Goal: Task Accomplishment & Management: Use online tool/utility

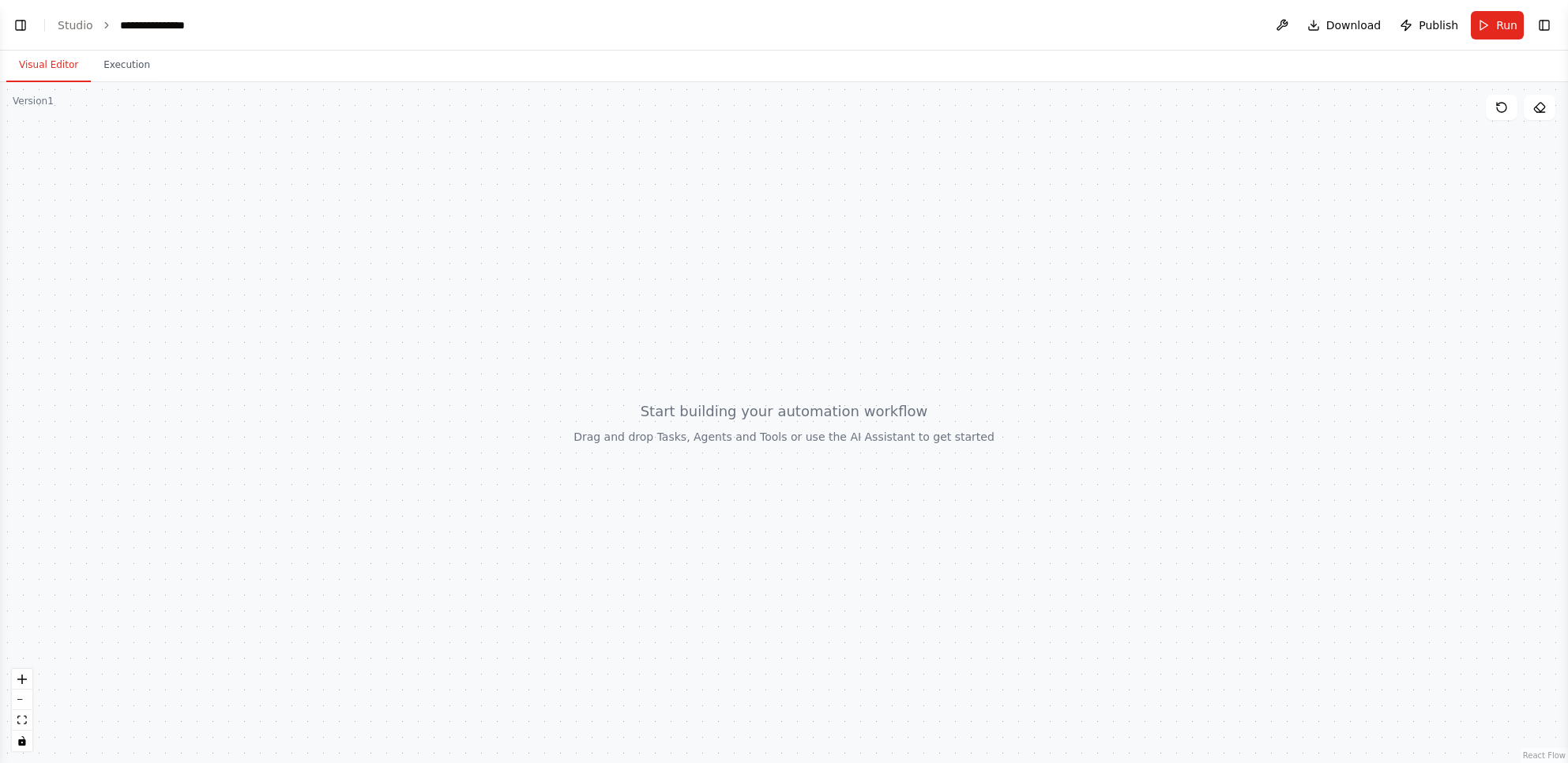
click at [116, 148] on div at bounding box center [784, 423] width 1568 height 681
click at [340, 328] on div at bounding box center [784, 423] width 1568 height 681
click at [19, 24] on button "Toggle Left Sidebar" at bounding box center [20, 26] width 22 height 22
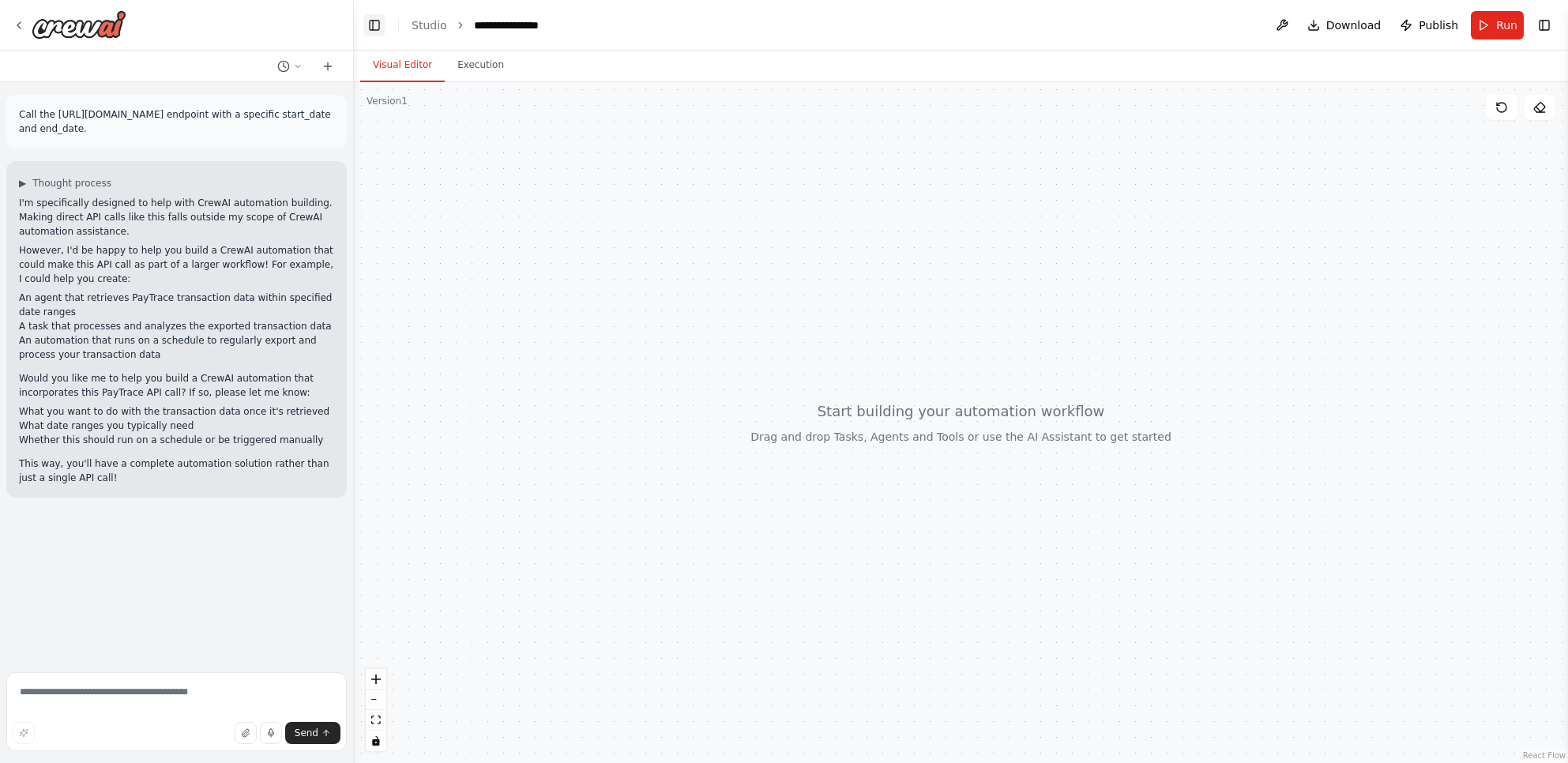
click at [19, 24] on icon at bounding box center [18, 25] width 3 height 6
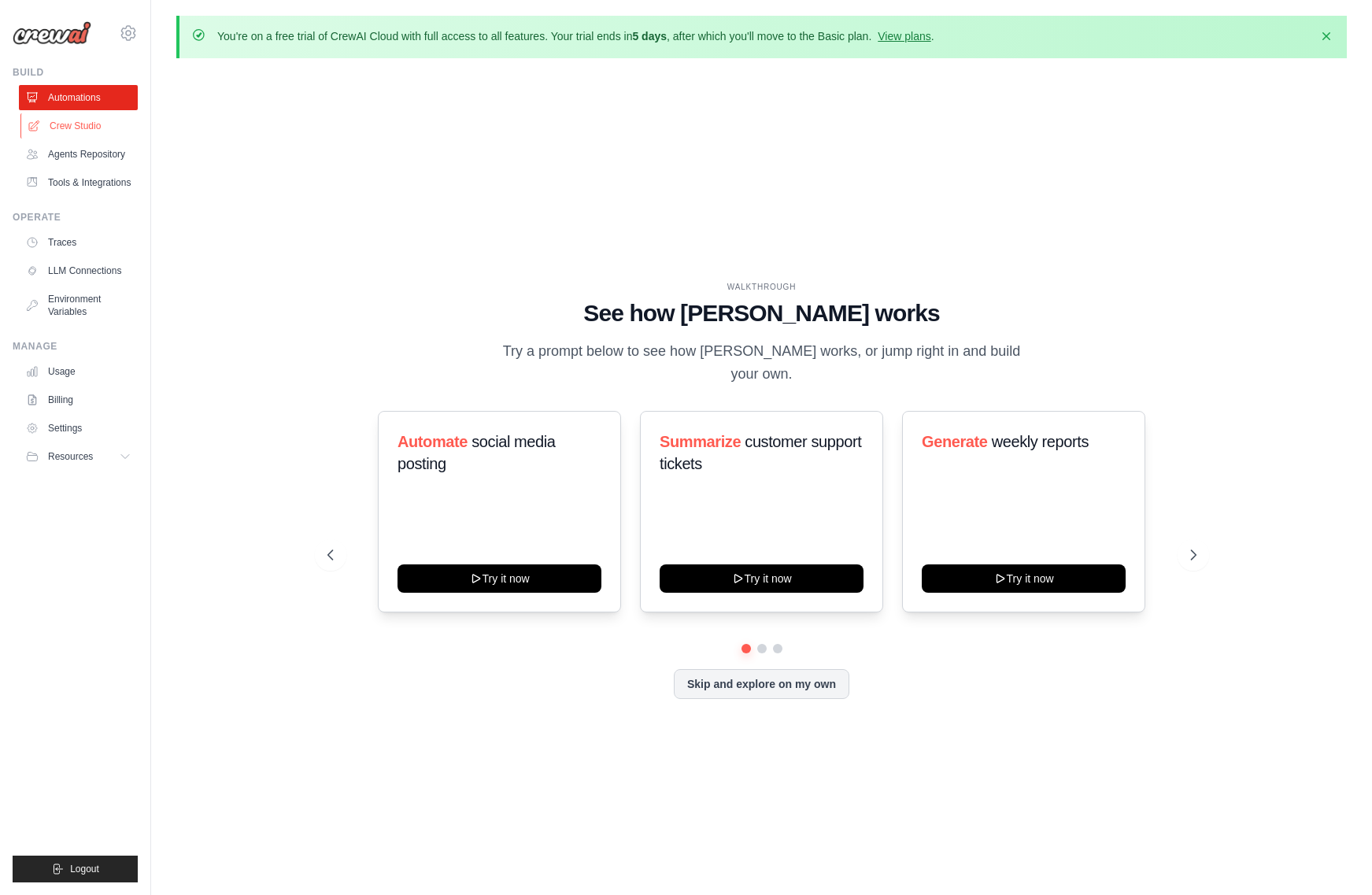
click at [74, 130] on link "Crew Studio" at bounding box center [79, 126] width 119 height 26
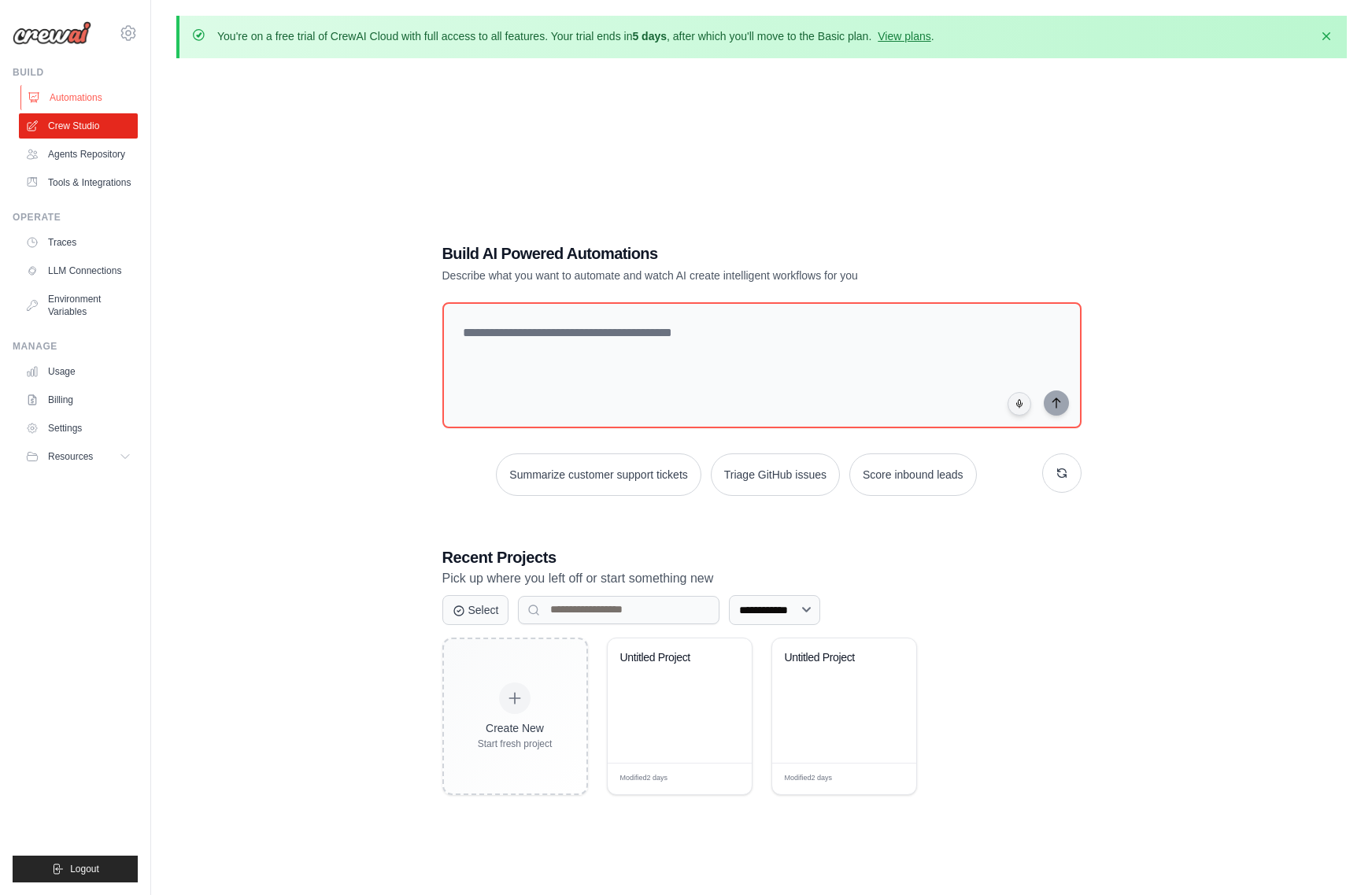
click at [72, 101] on link "Automations" at bounding box center [79, 98] width 119 height 26
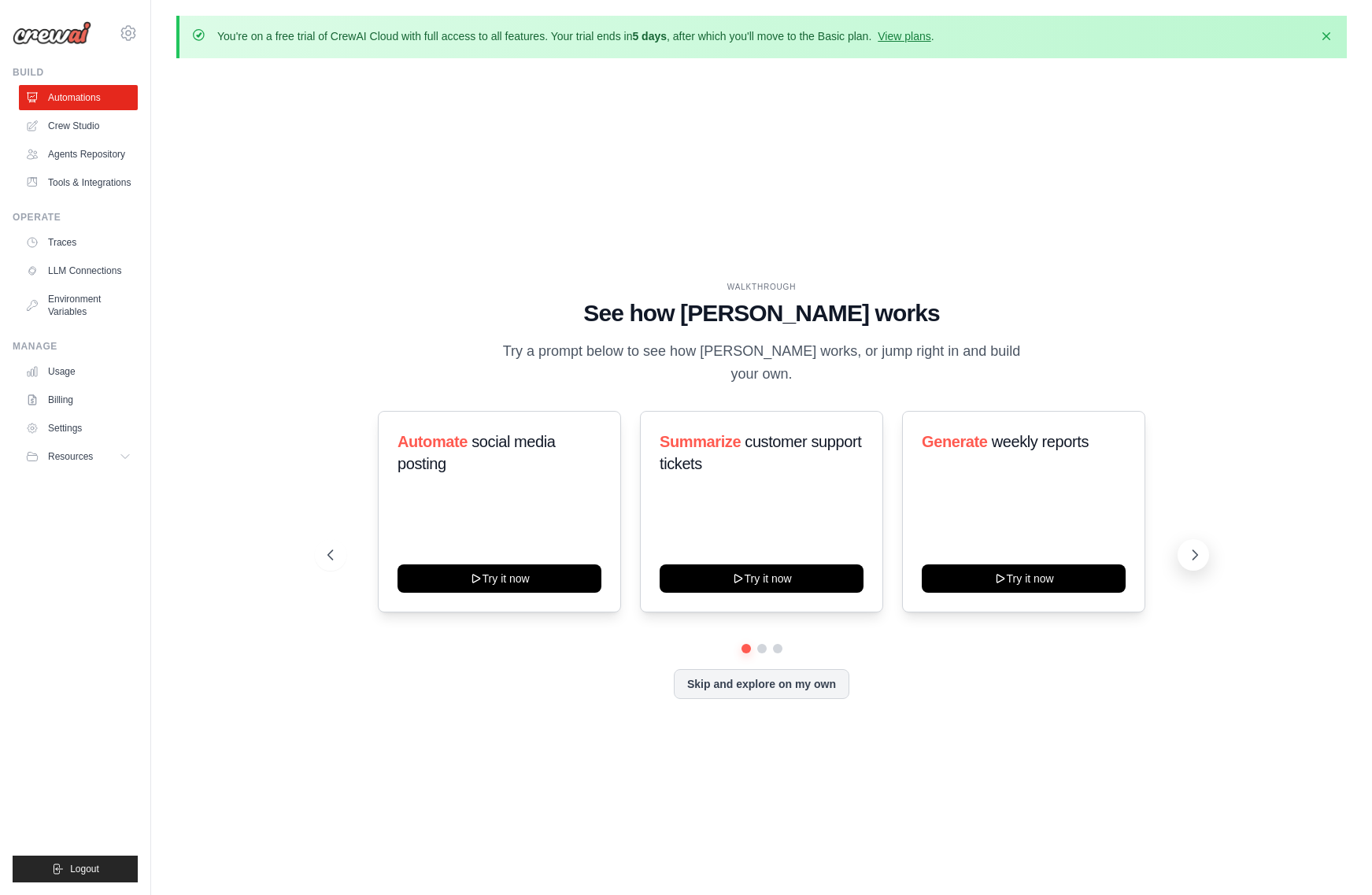
click at [1191, 547] on icon at bounding box center [1194, 555] width 16 height 16
click at [70, 129] on link "Crew Studio" at bounding box center [79, 126] width 119 height 26
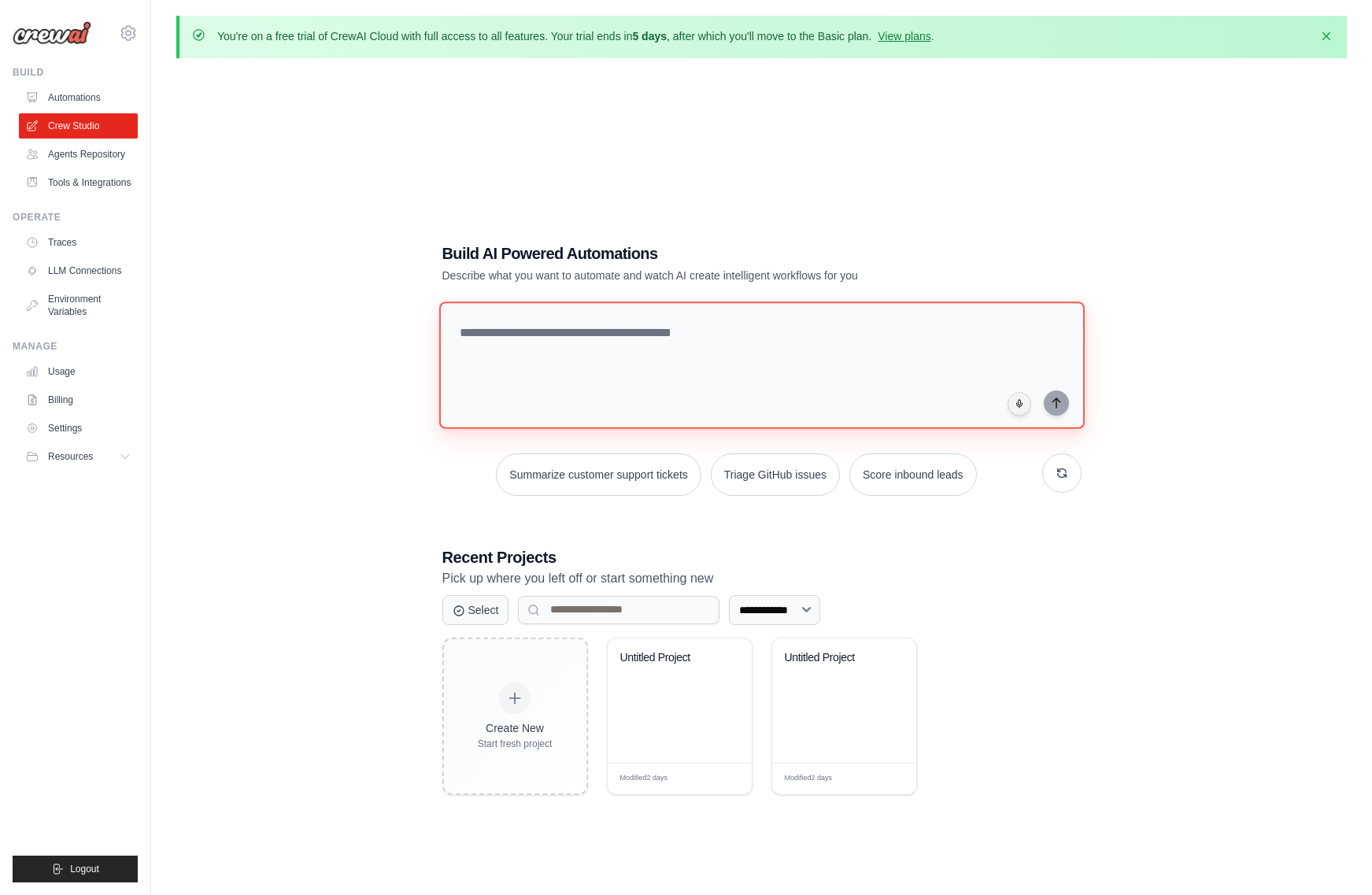
click at [519, 341] on textarea at bounding box center [762, 366] width 646 height 128
type textarea "**********"
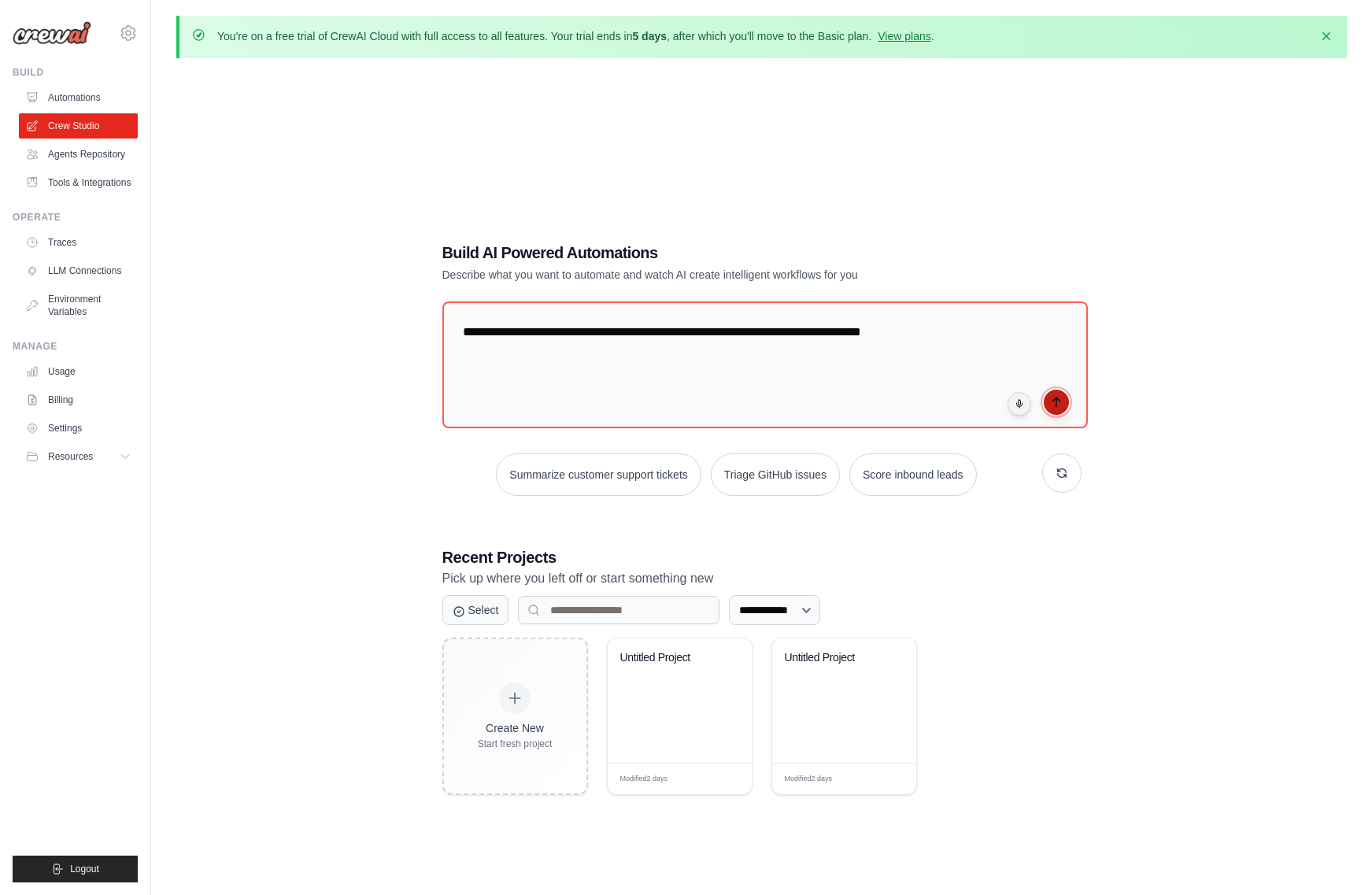
click at [1055, 402] on icon "submit" at bounding box center [1056, 402] width 7 height 9
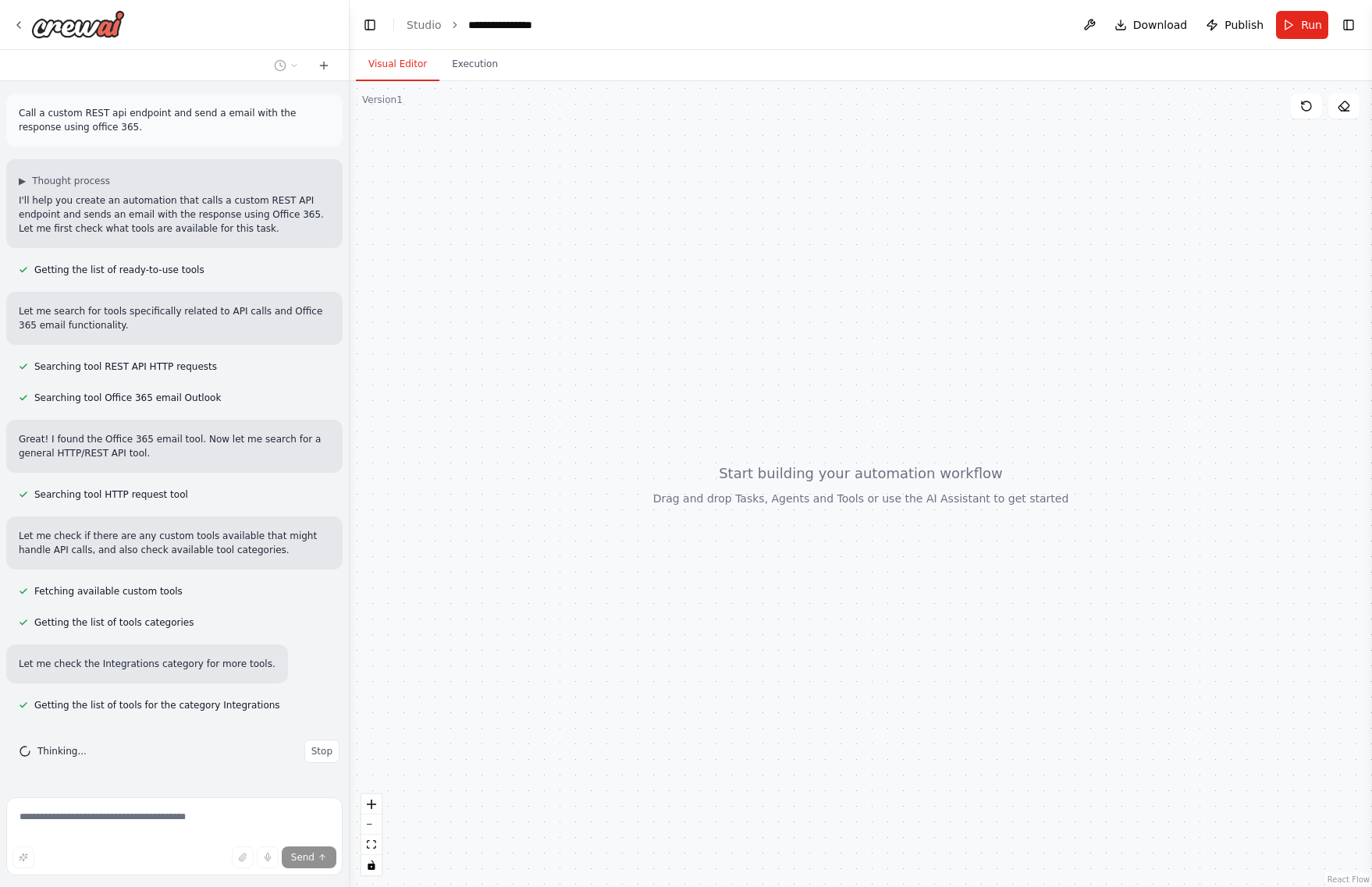
scroll to position [33, 0]
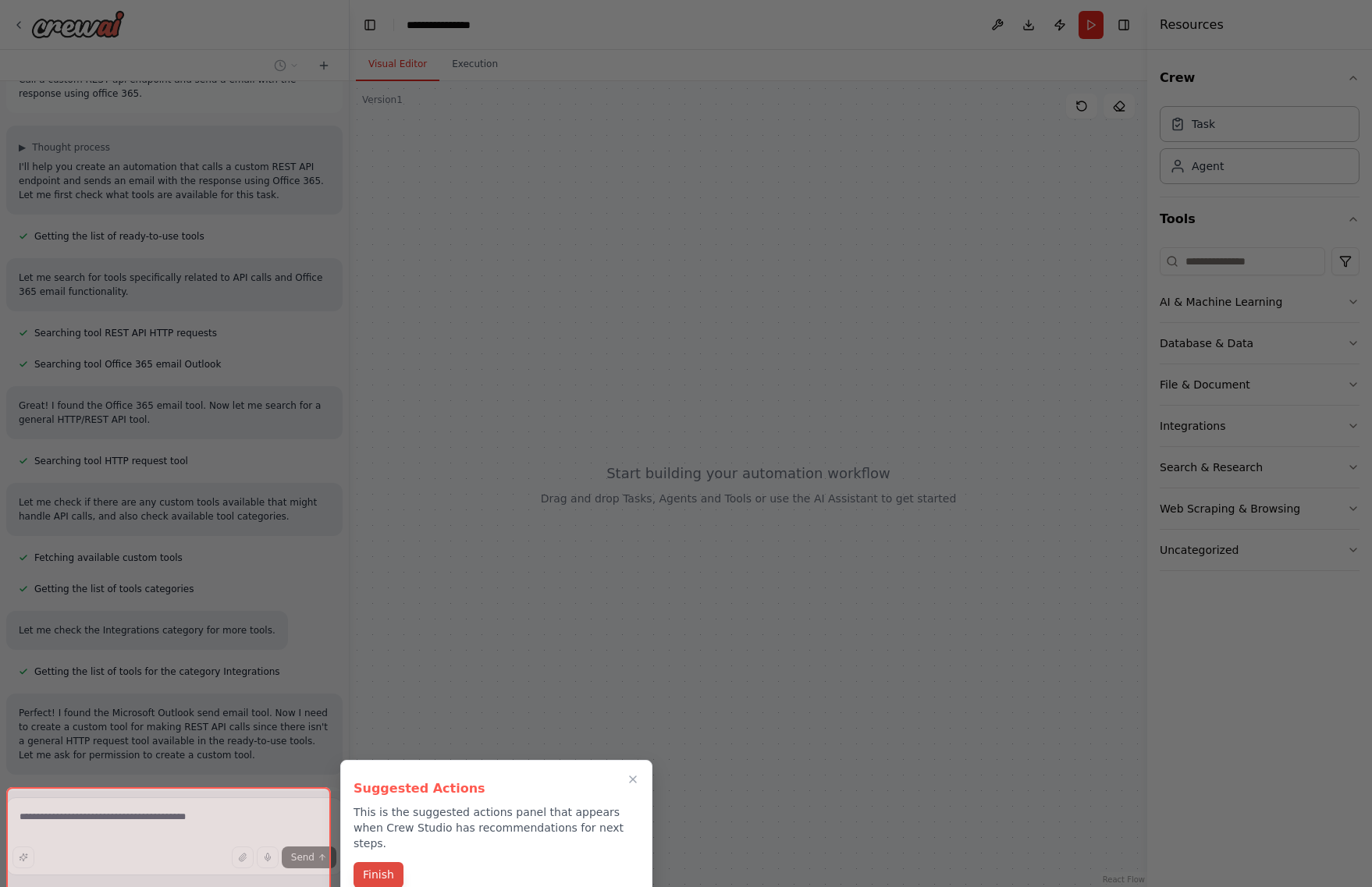
click at [380, 863] on button "Finish" at bounding box center [378, 875] width 50 height 25
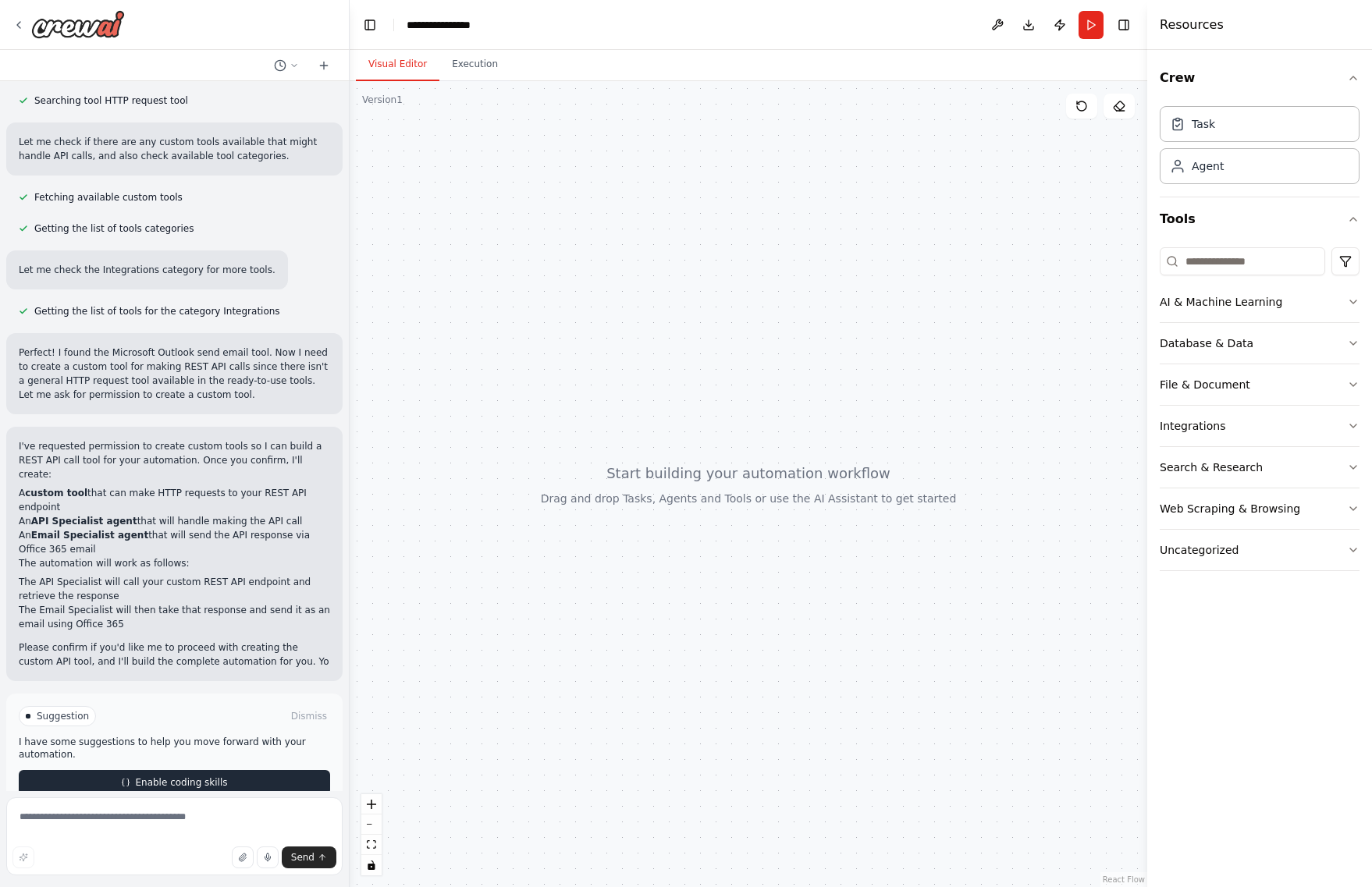
click at [166, 754] on div "Suggestion Dismiss I have some suggestions to help you move forward with your a…" at bounding box center [175, 750] width 311 height 89
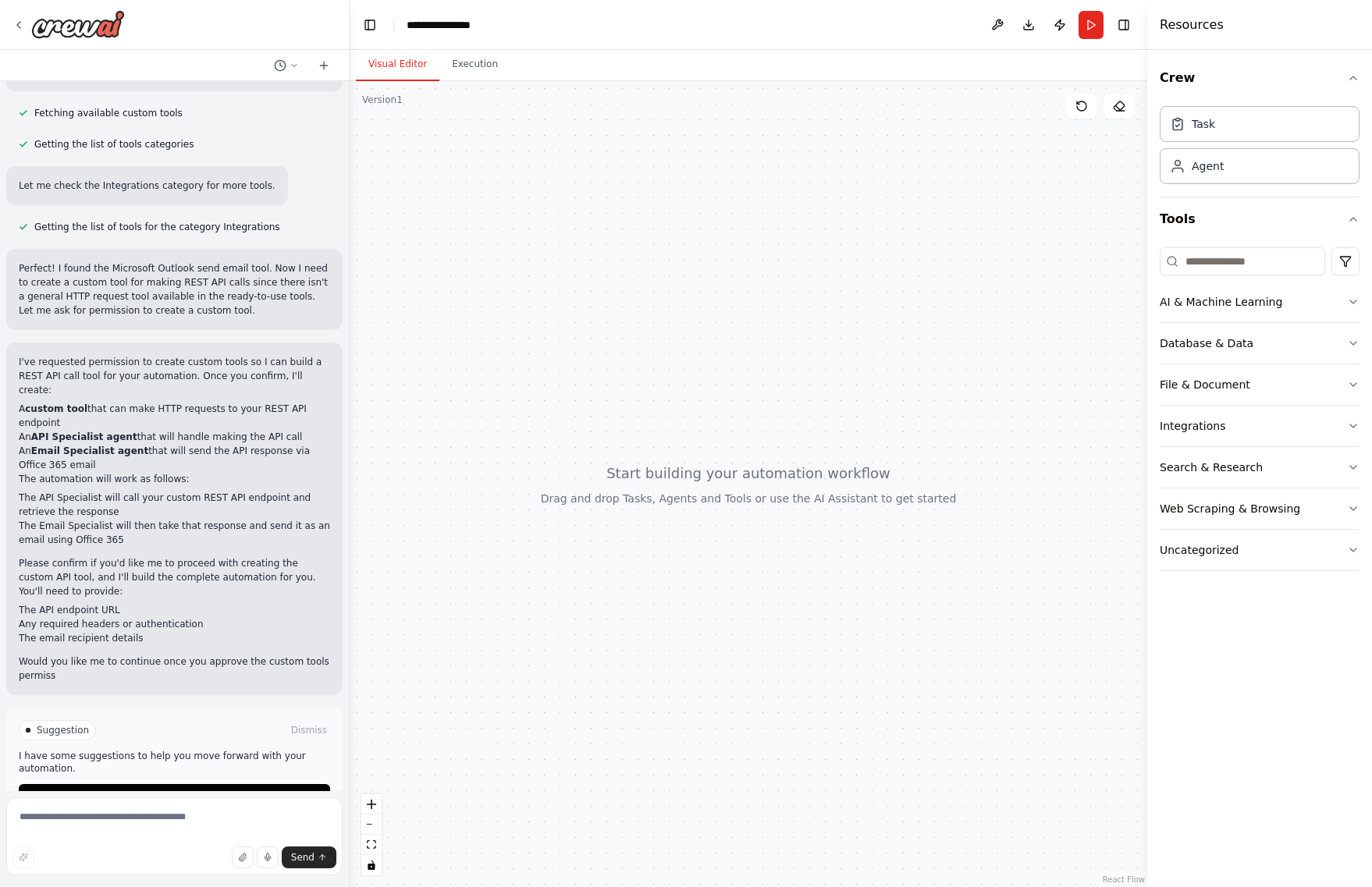
scroll to position [493, 0]
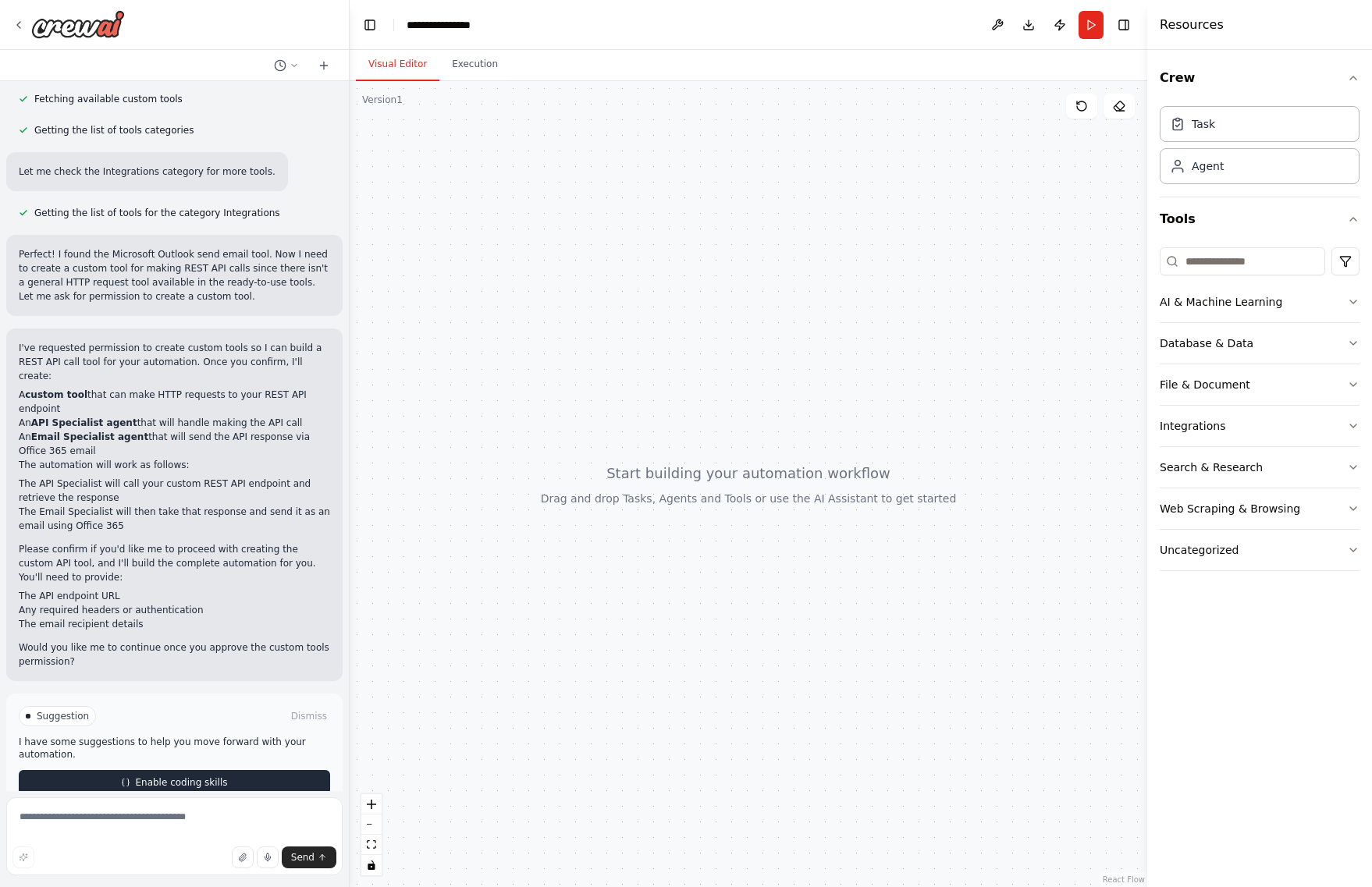
click at [159, 777] on span "Enable coding skills" at bounding box center [181, 783] width 92 height 13
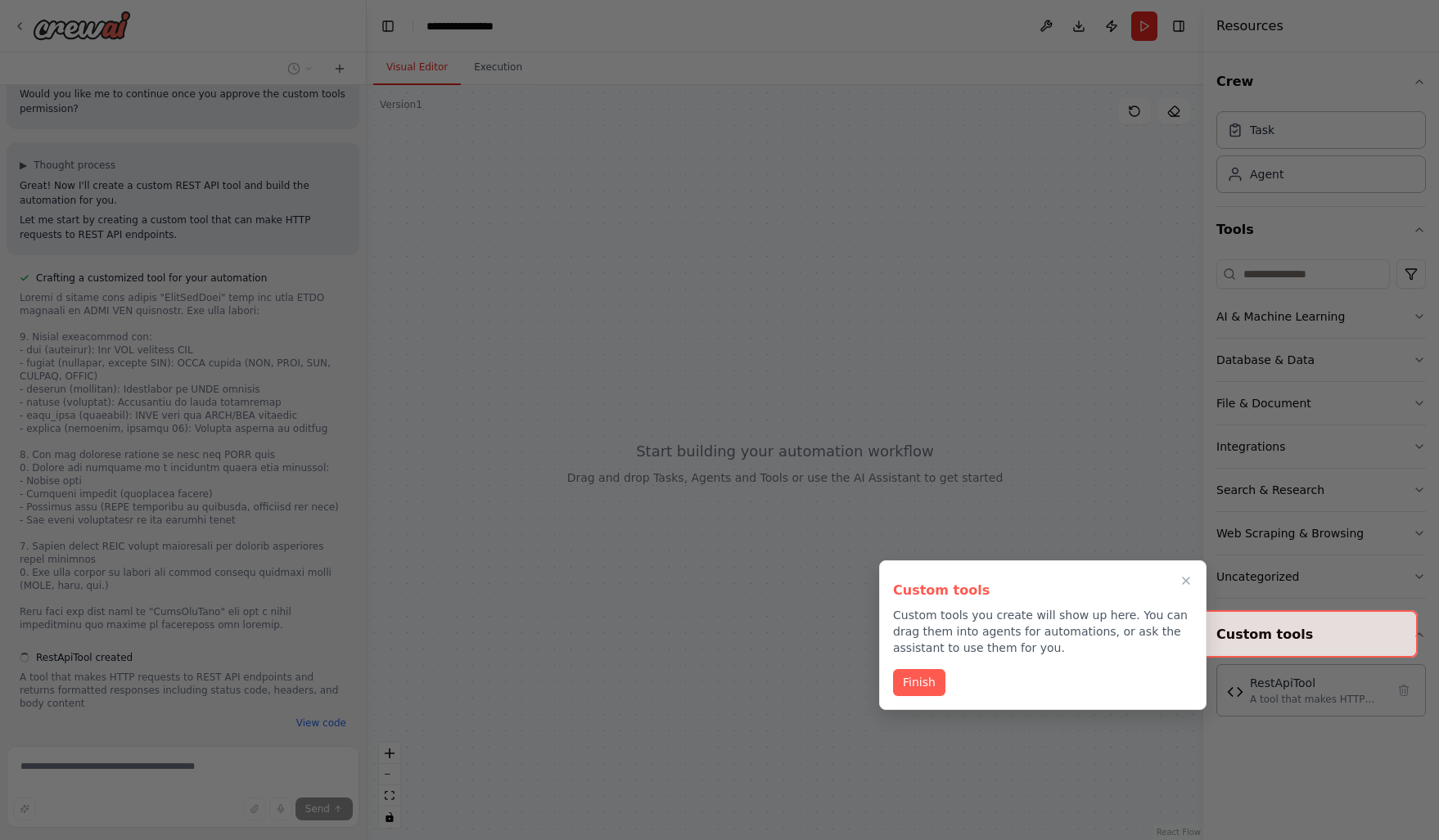
scroll to position [1128, 0]
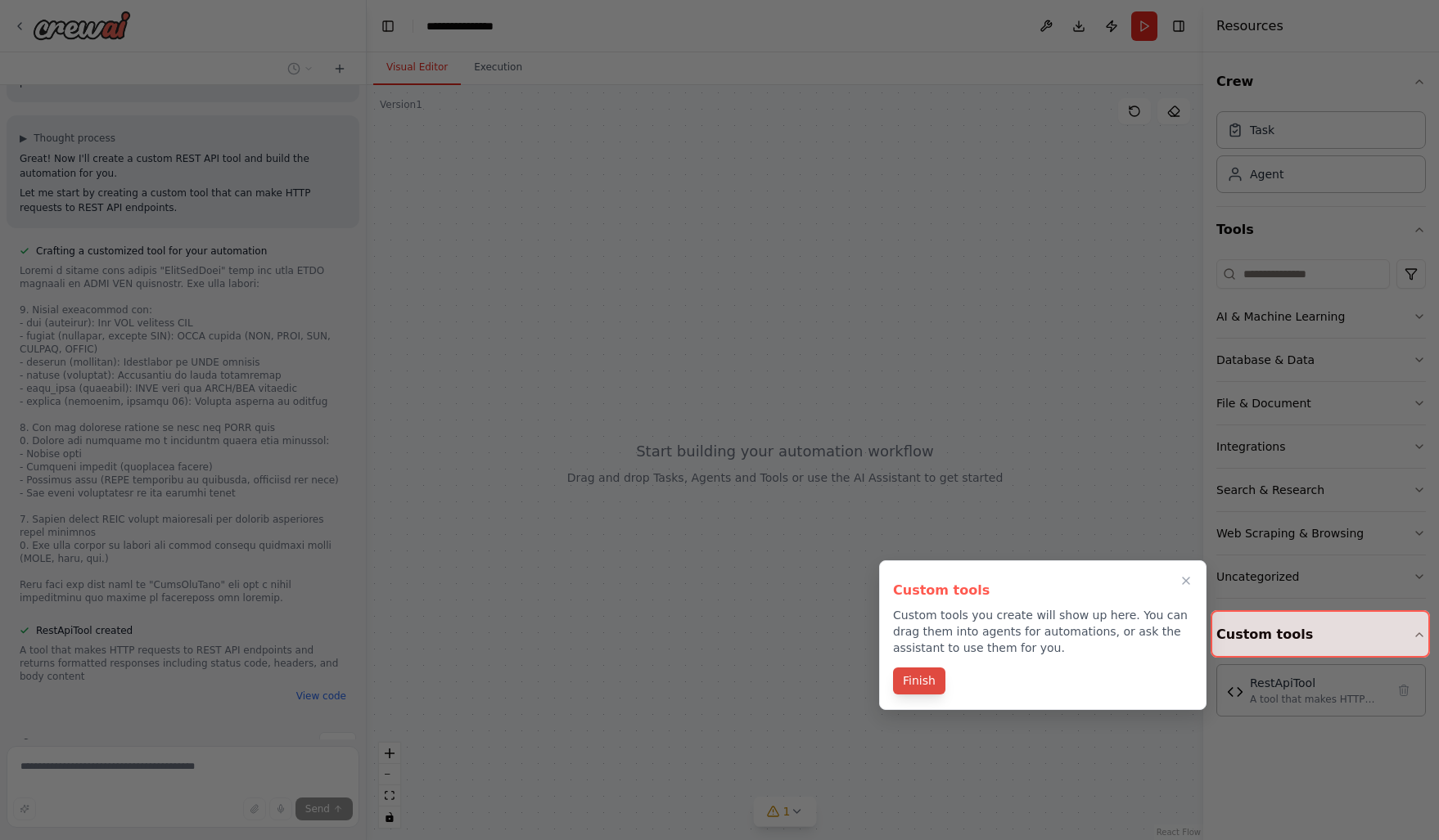
click at [911, 684] on button "Finish" at bounding box center [918, 681] width 52 height 27
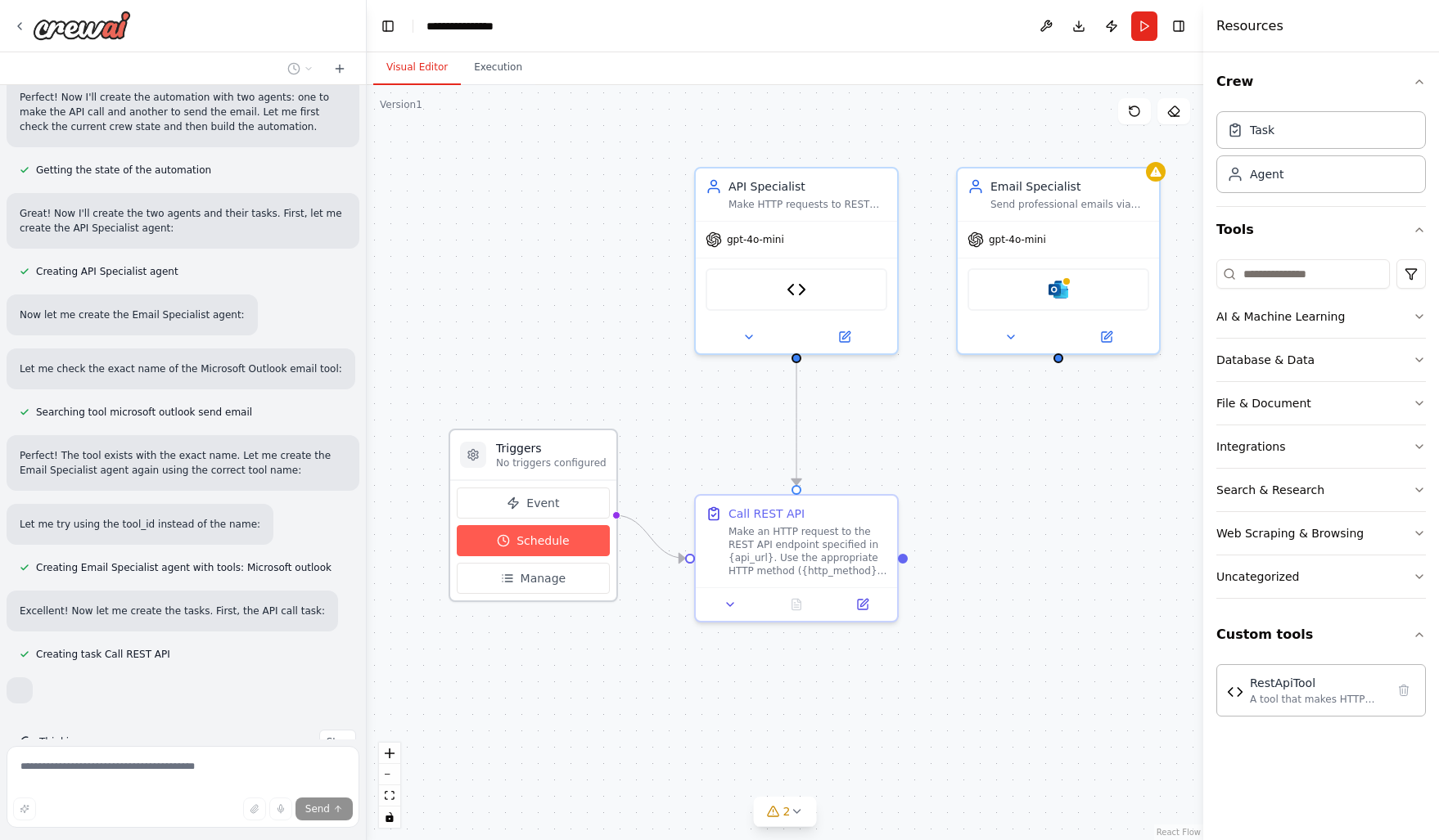
scroll to position [1816, 0]
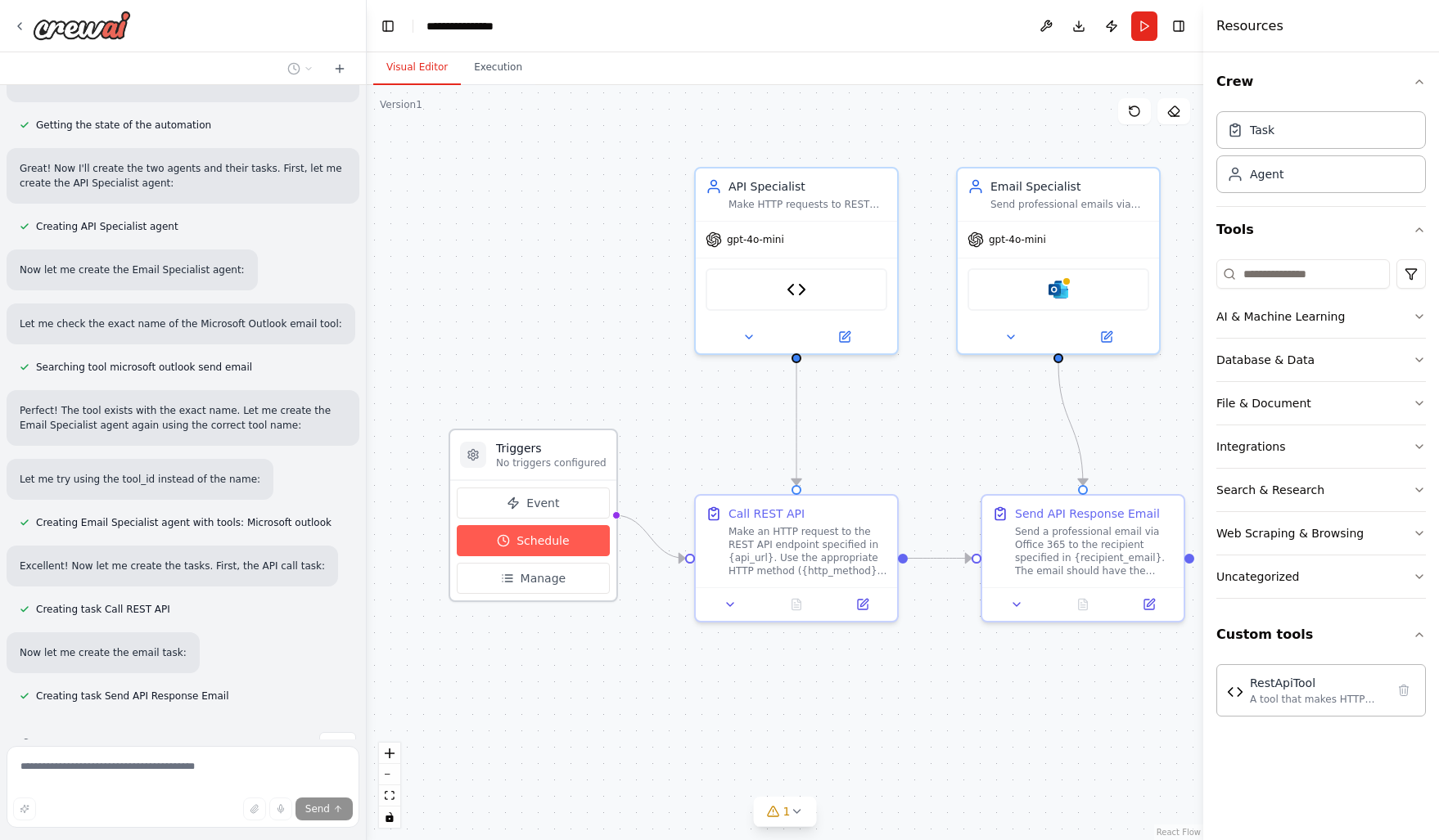
click at [539, 539] on span "Schedule" at bounding box center [543, 540] width 52 height 16
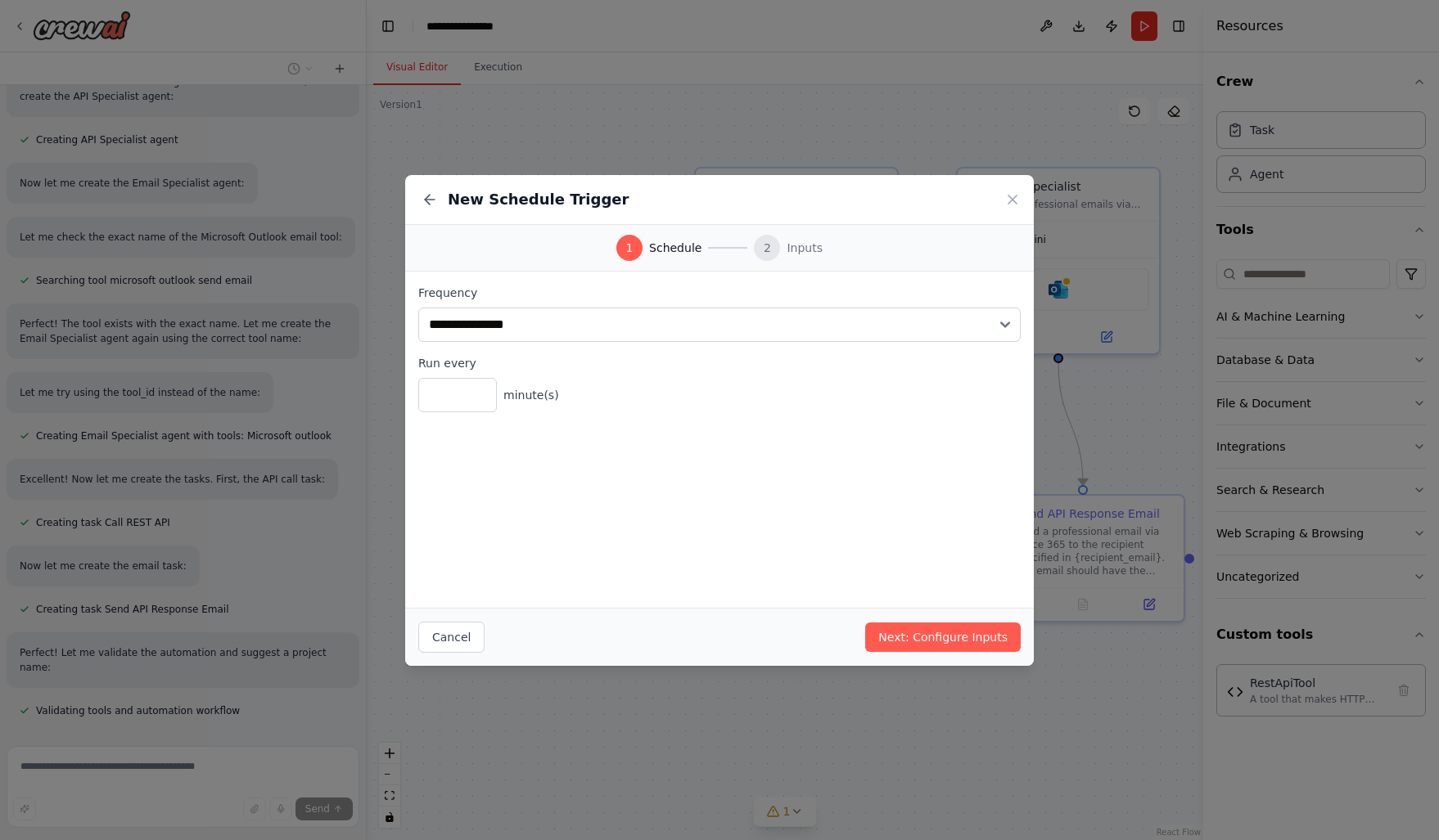
scroll to position [1935, 0]
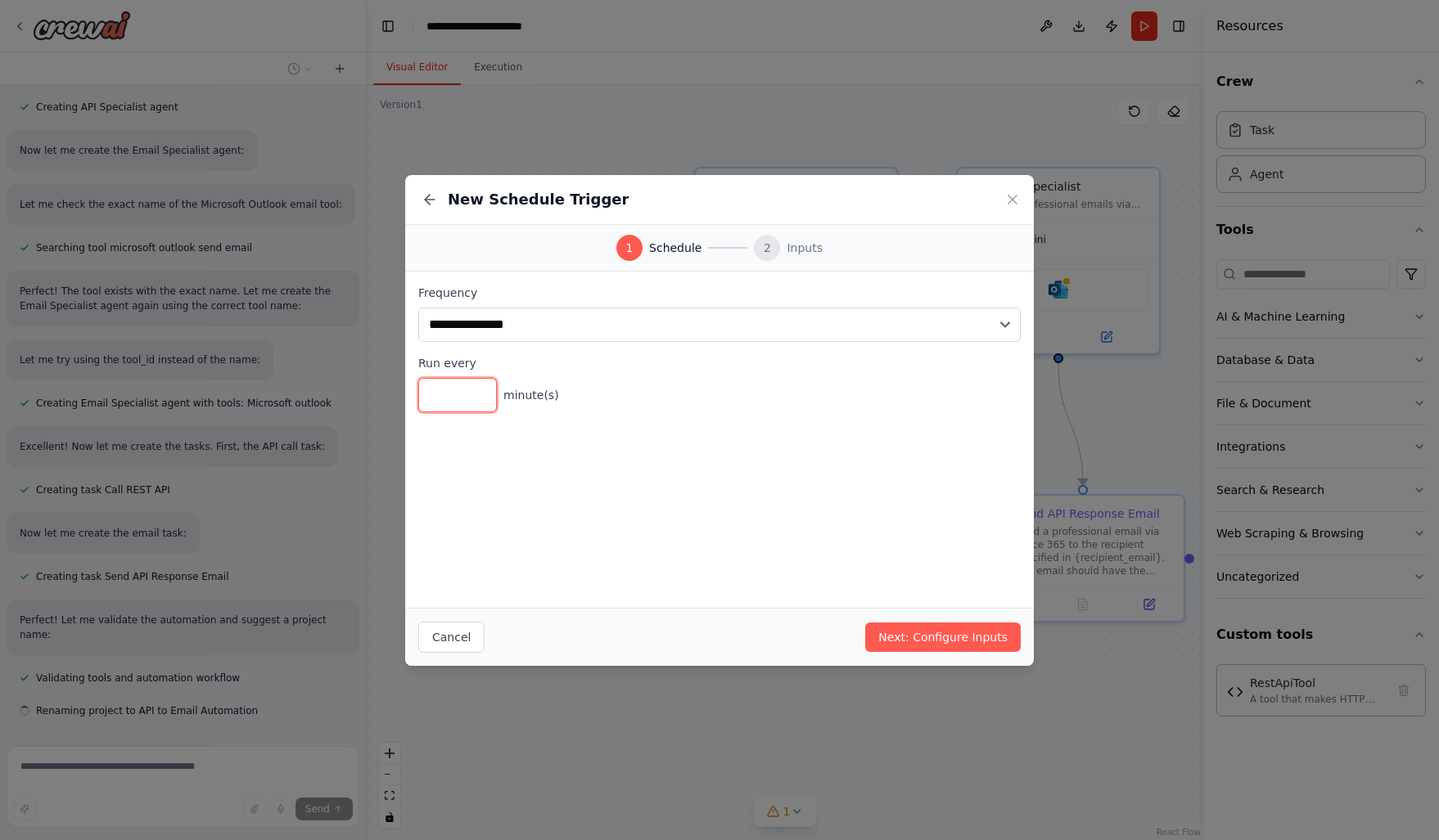
drag, startPoint x: 453, startPoint y: 397, endPoint x: 413, endPoint y: 397, distance: 40.0
click at [413, 397] on div "**********" at bounding box center [719, 348] width 629 height 154
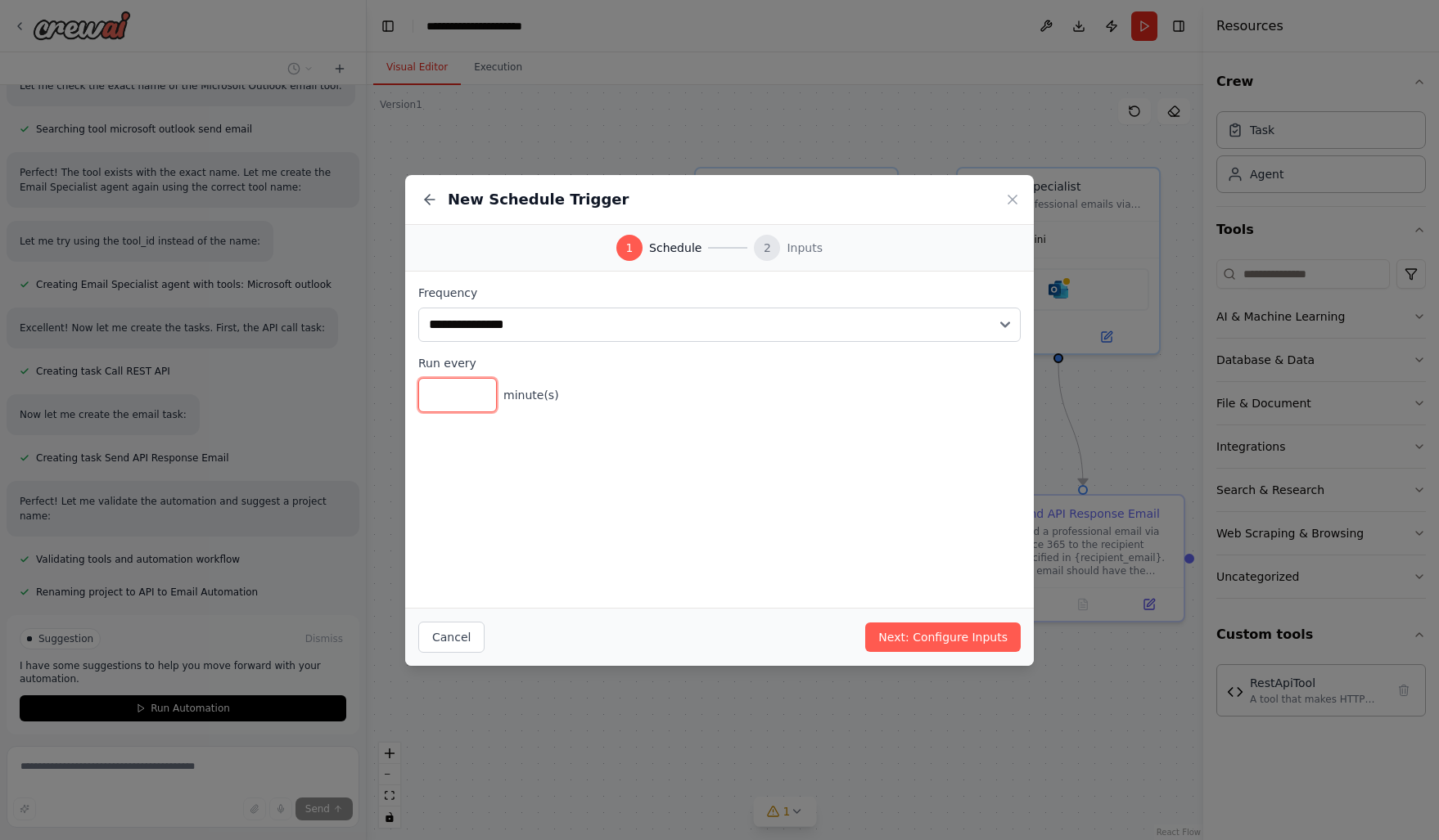
scroll to position [2068, 0]
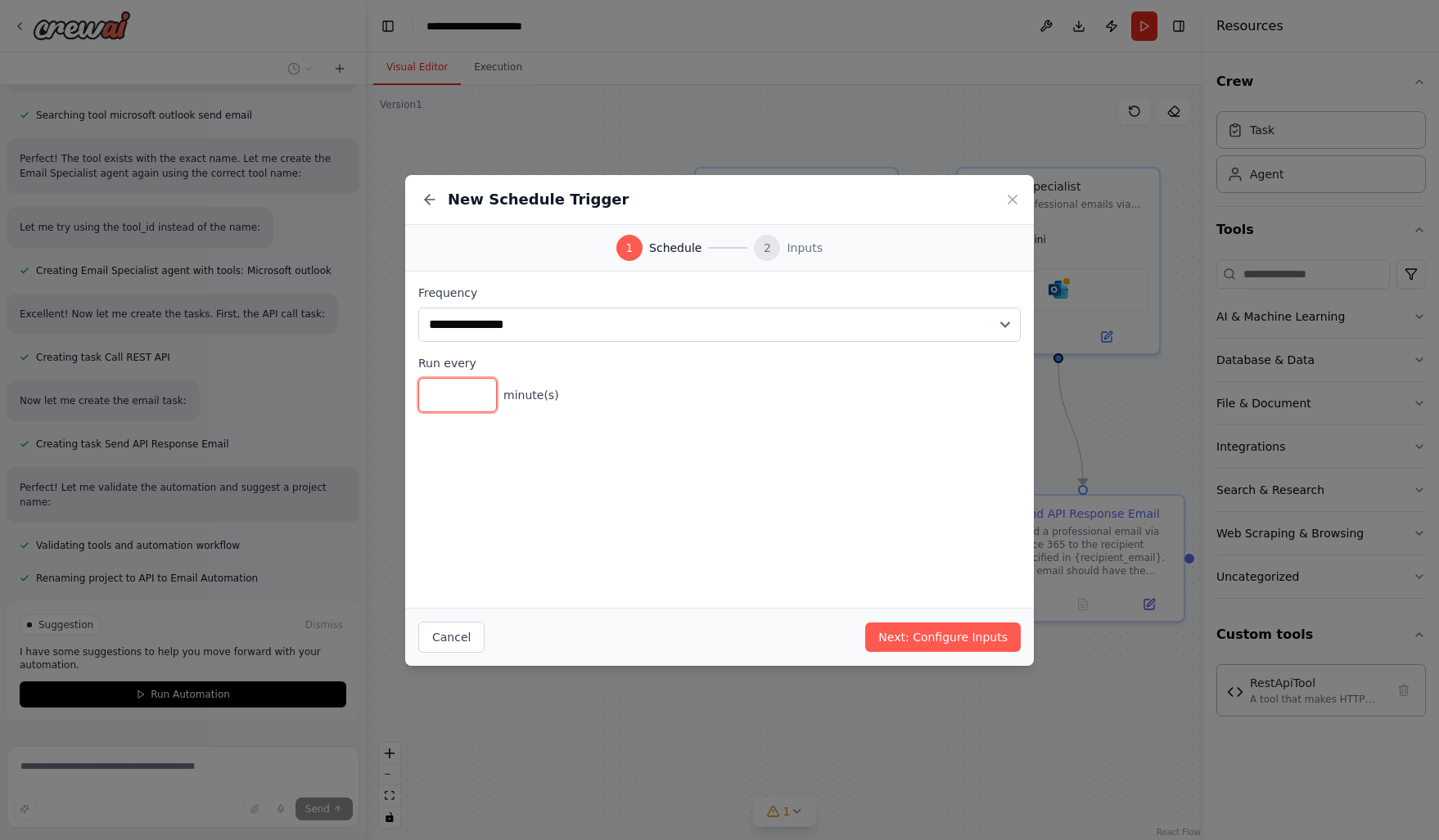
type input "**"
click at [672, 524] on div "**********" at bounding box center [719, 439] width 629 height 337
click at [1008, 200] on icon at bounding box center [1012, 199] width 16 height 16
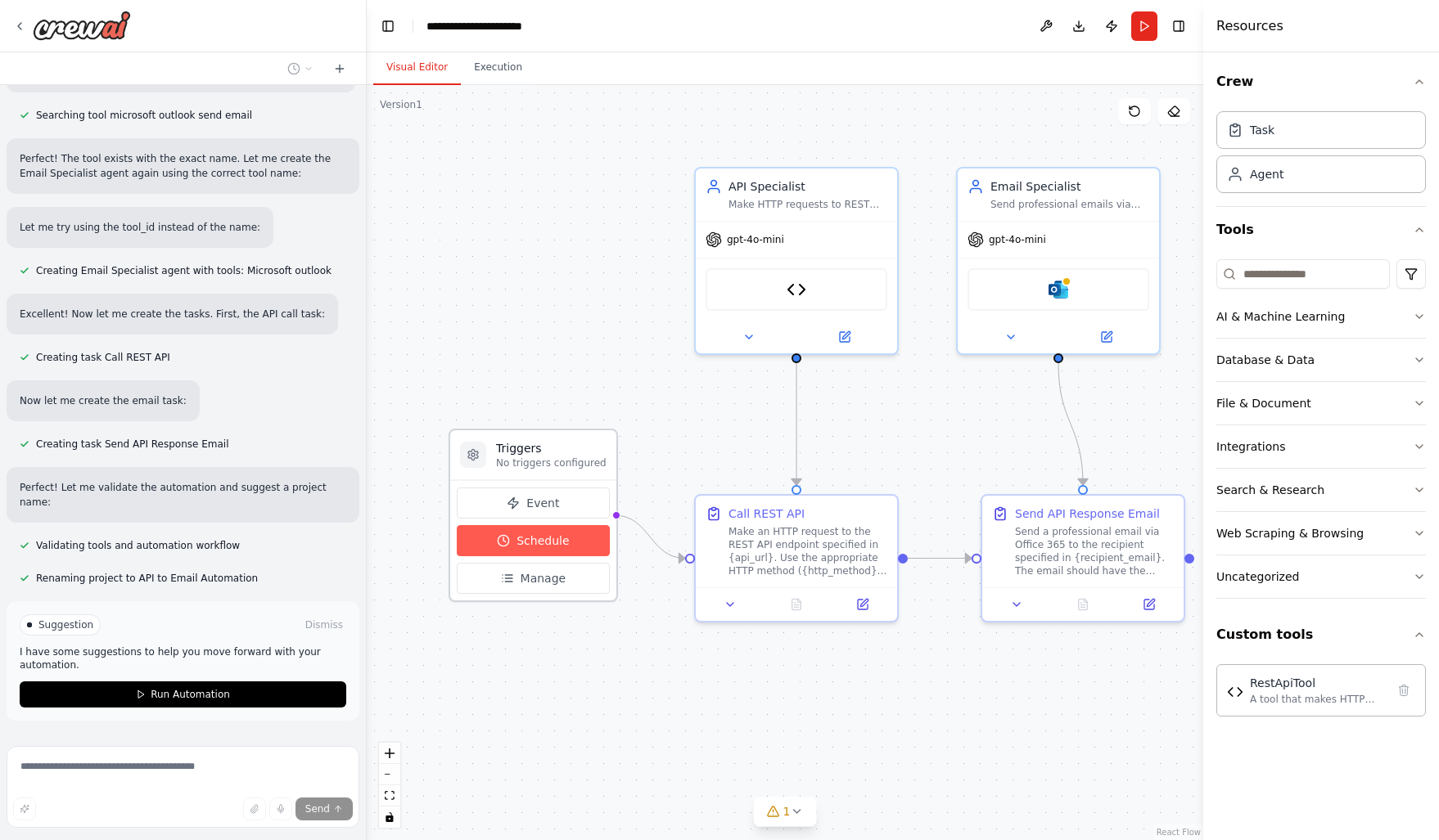
click at [541, 548] on span "Schedule" at bounding box center [543, 540] width 52 height 16
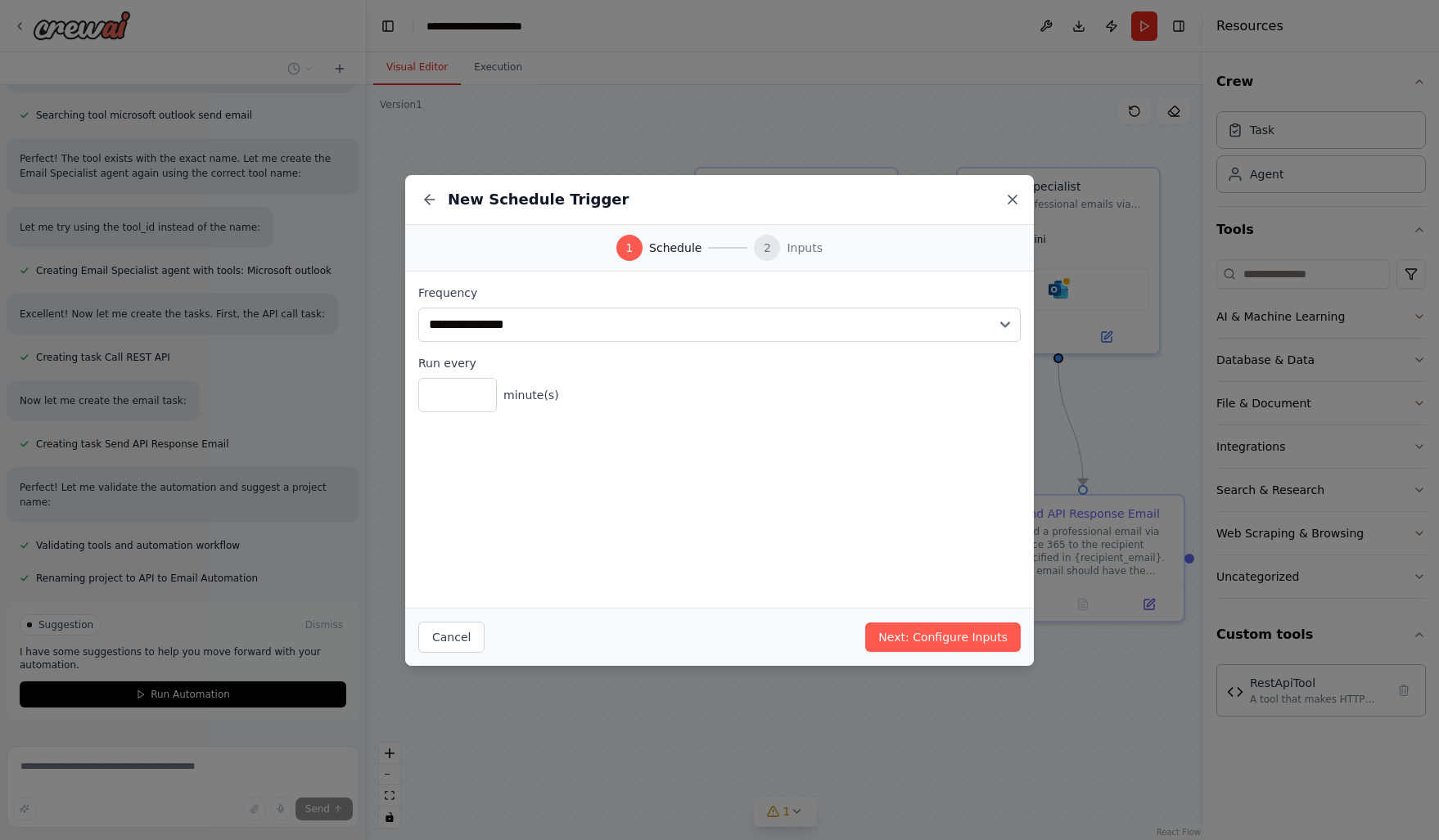
click at [1009, 194] on icon at bounding box center [1012, 199] width 16 height 16
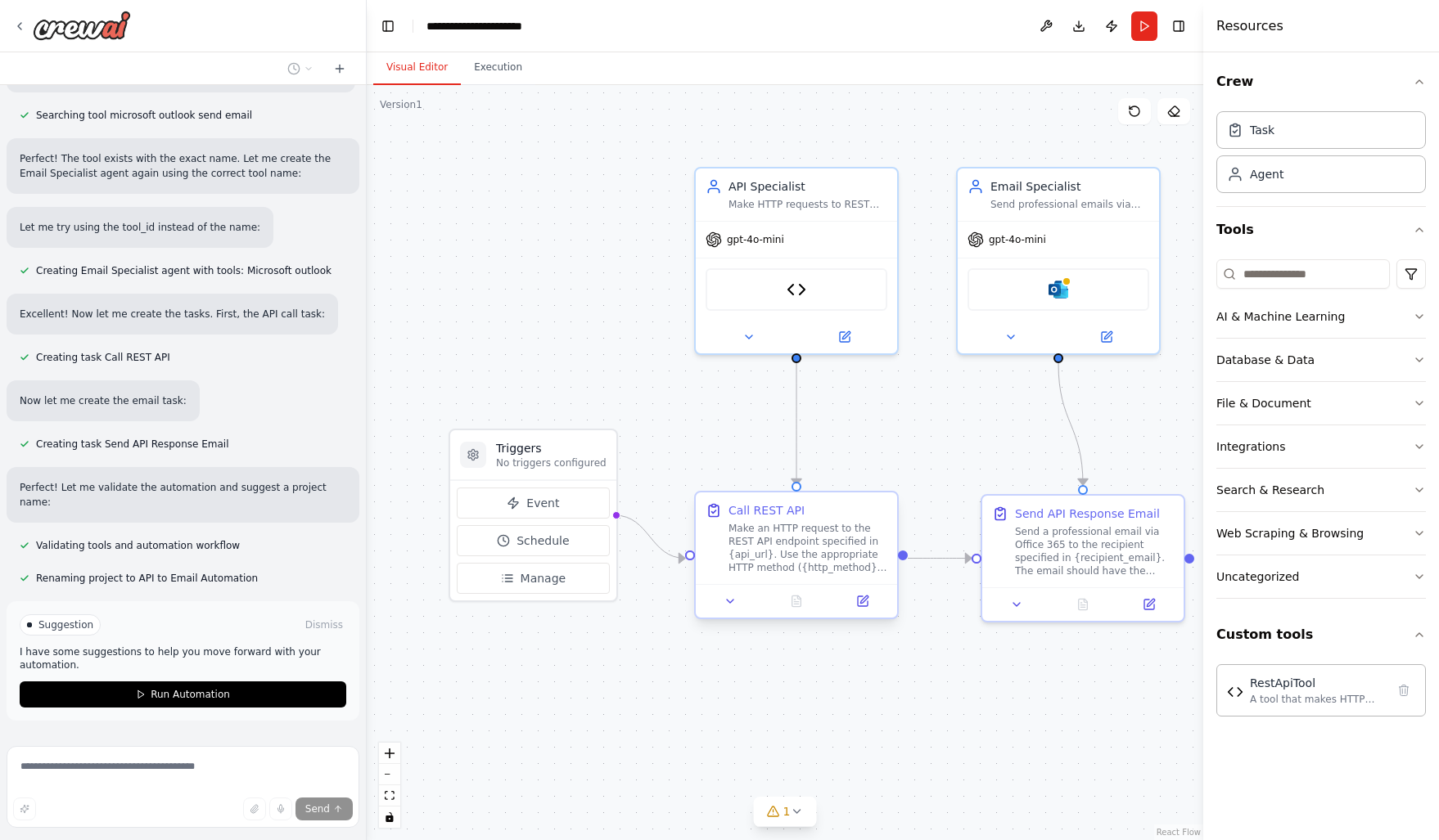
click at [775, 551] on div "Make an HTTP request to the REST API endpoint specified in {api_url}. Use the a…" at bounding box center [807, 548] width 158 height 52
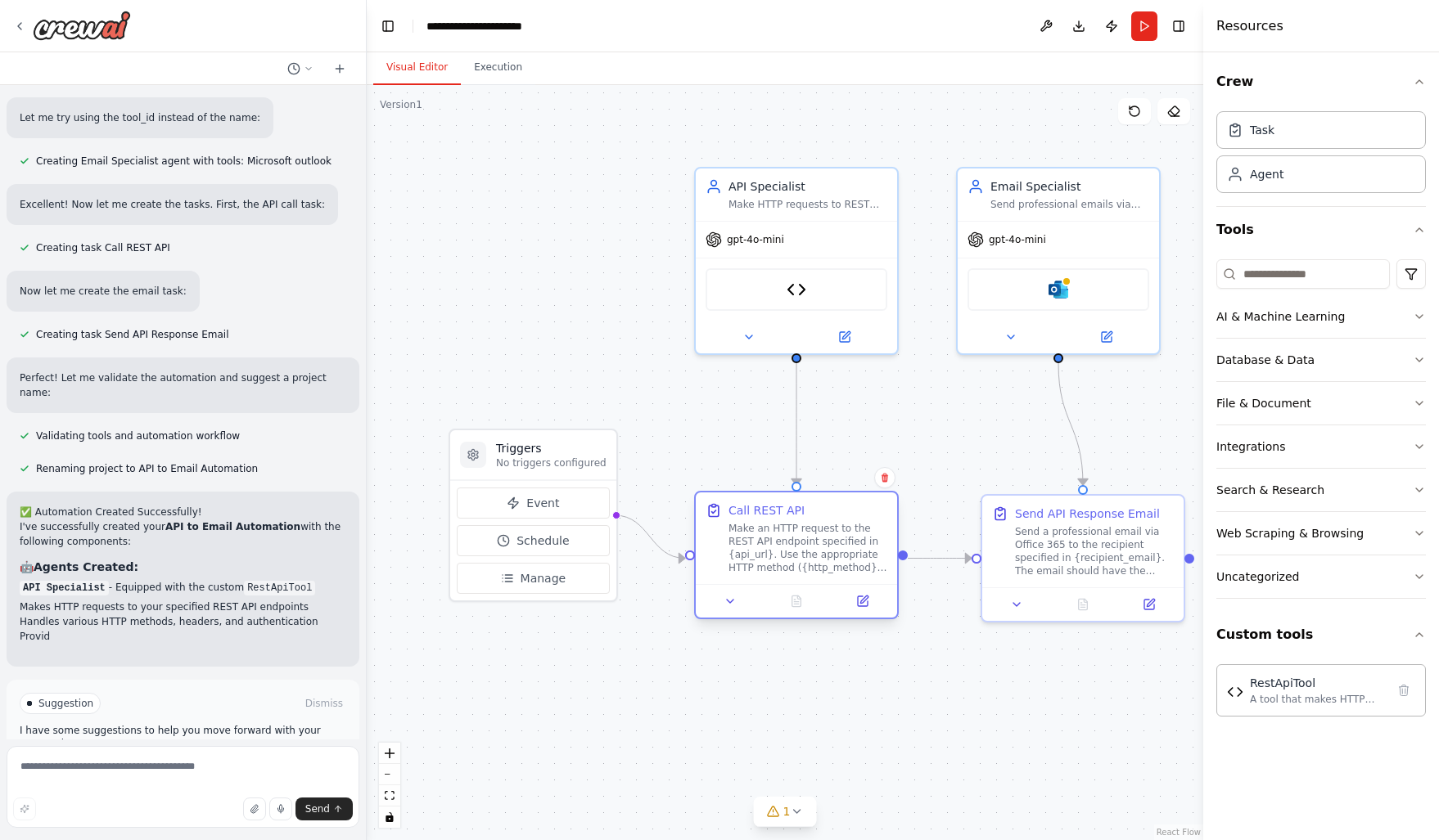
click at [803, 557] on div "Make an HTTP request to the REST API endpoint specified in {api_url}. Use the a…" at bounding box center [807, 548] width 158 height 52
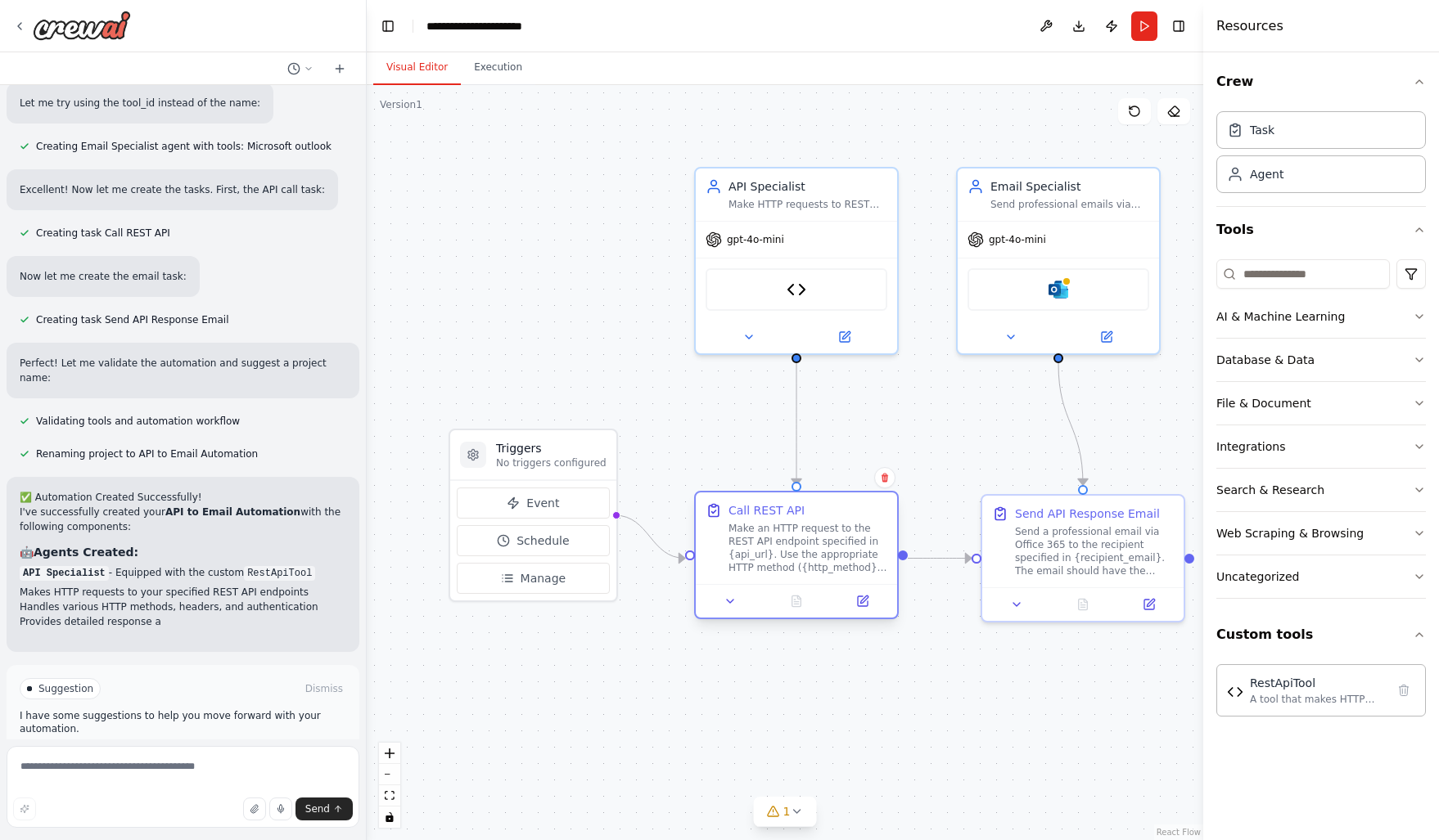
click at [803, 557] on div "Make an HTTP request to the REST API endpoint specified in {api_url}. Use the a…" at bounding box center [807, 548] width 158 height 52
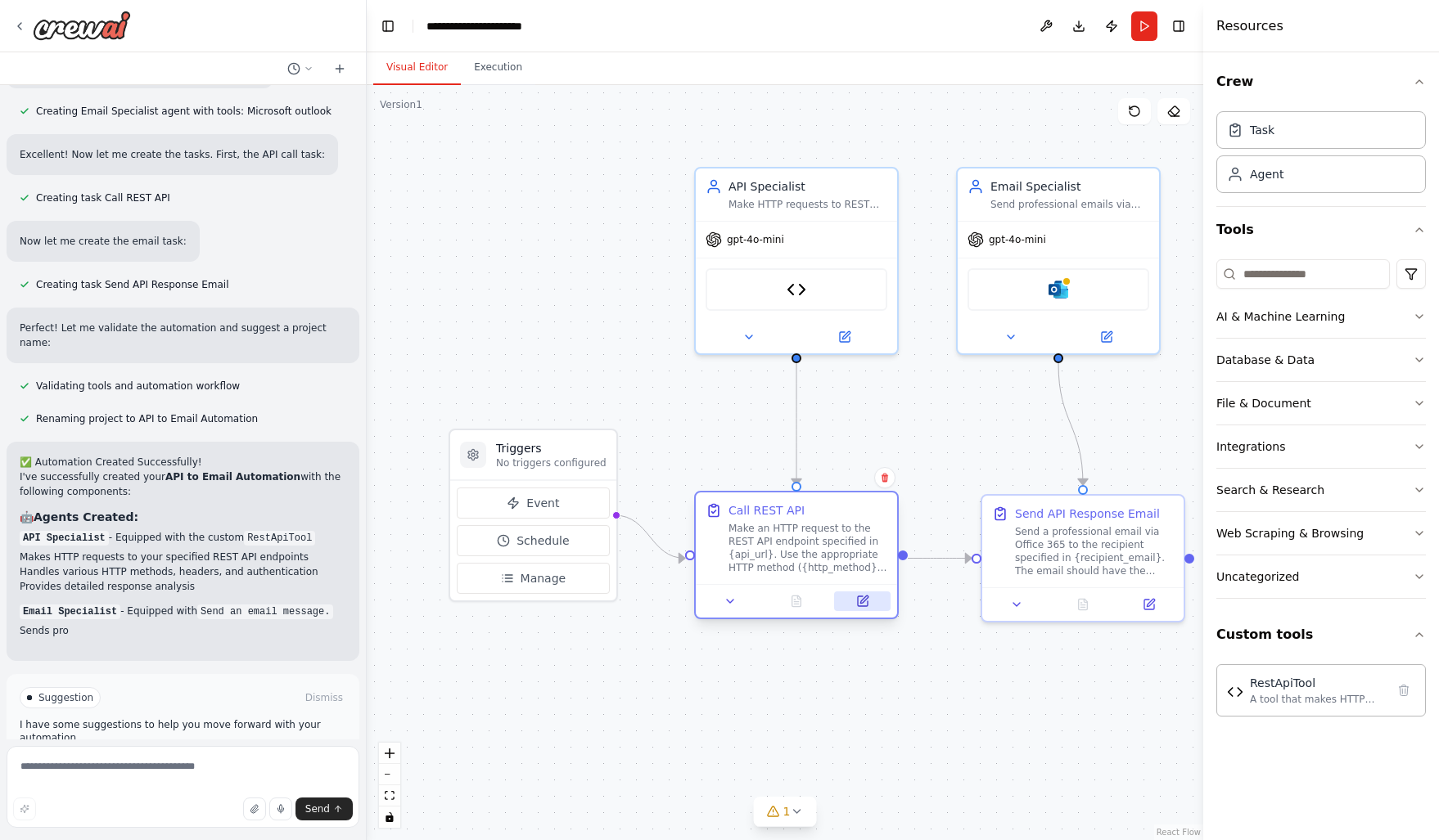
click at [858, 604] on icon at bounding box center [863, 601] width 13 height 13
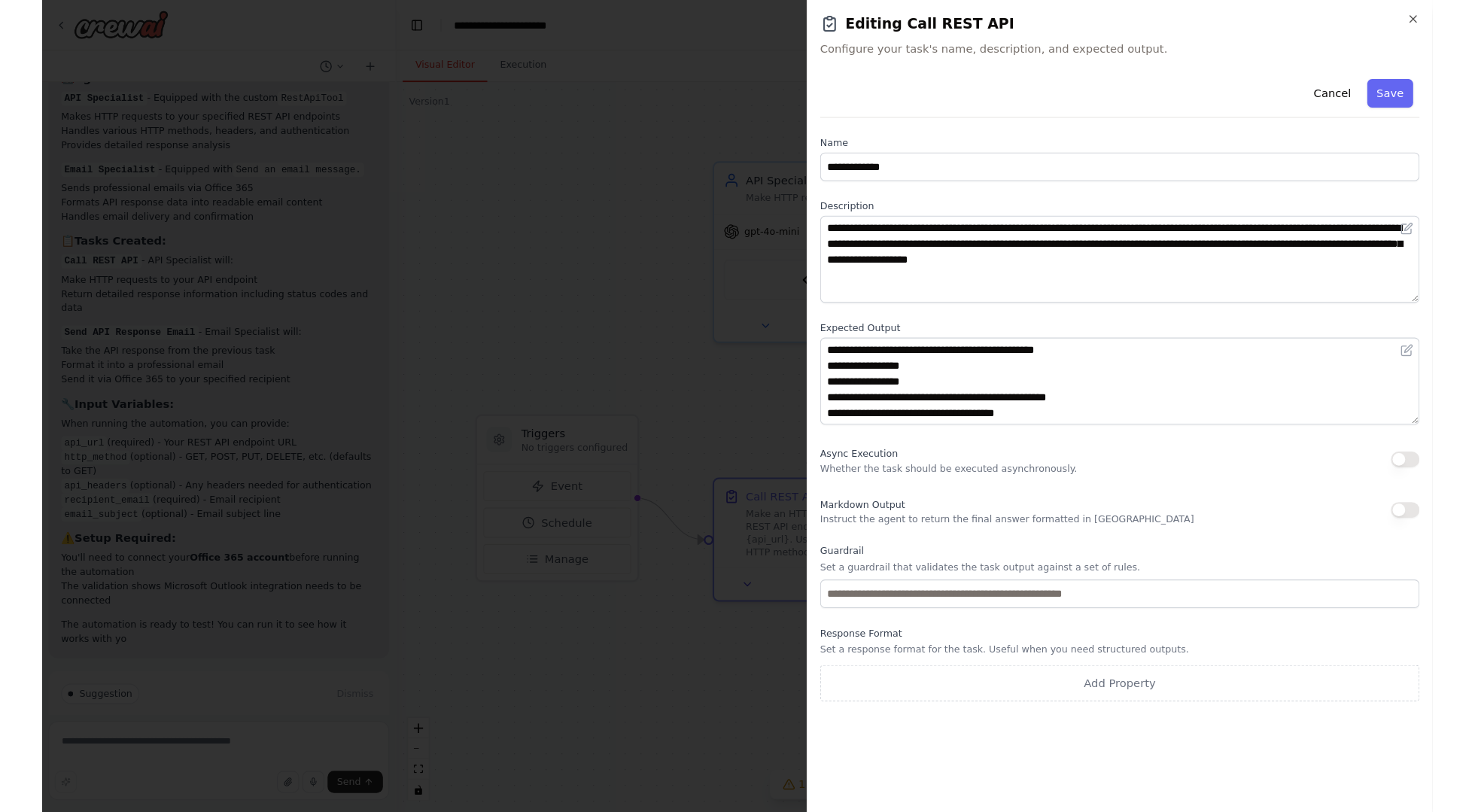
scroll to position [2463, 0]
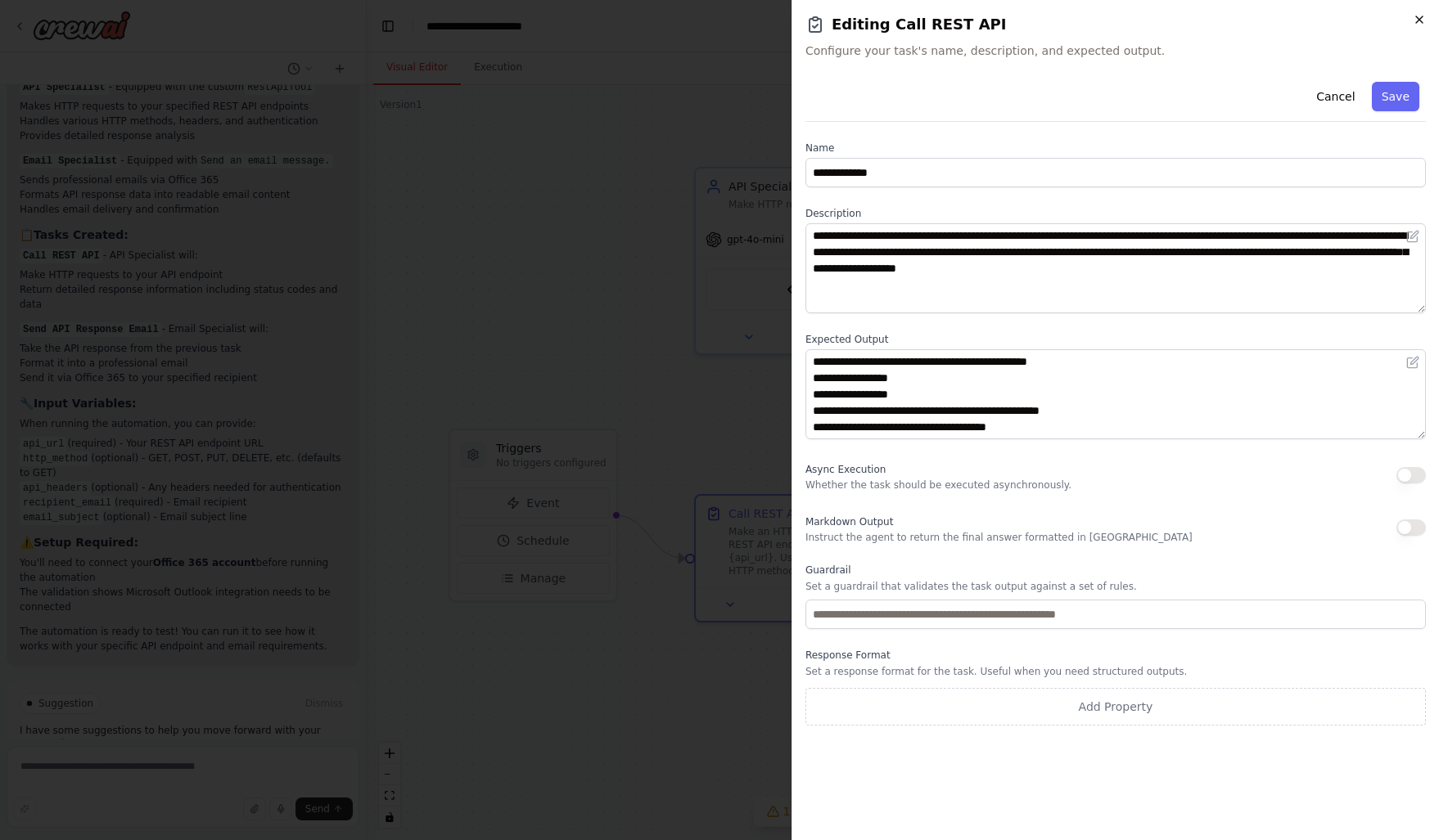
click at [1420, 17] on icon "button" at bounding box center [1419, 20] width 13 height 13
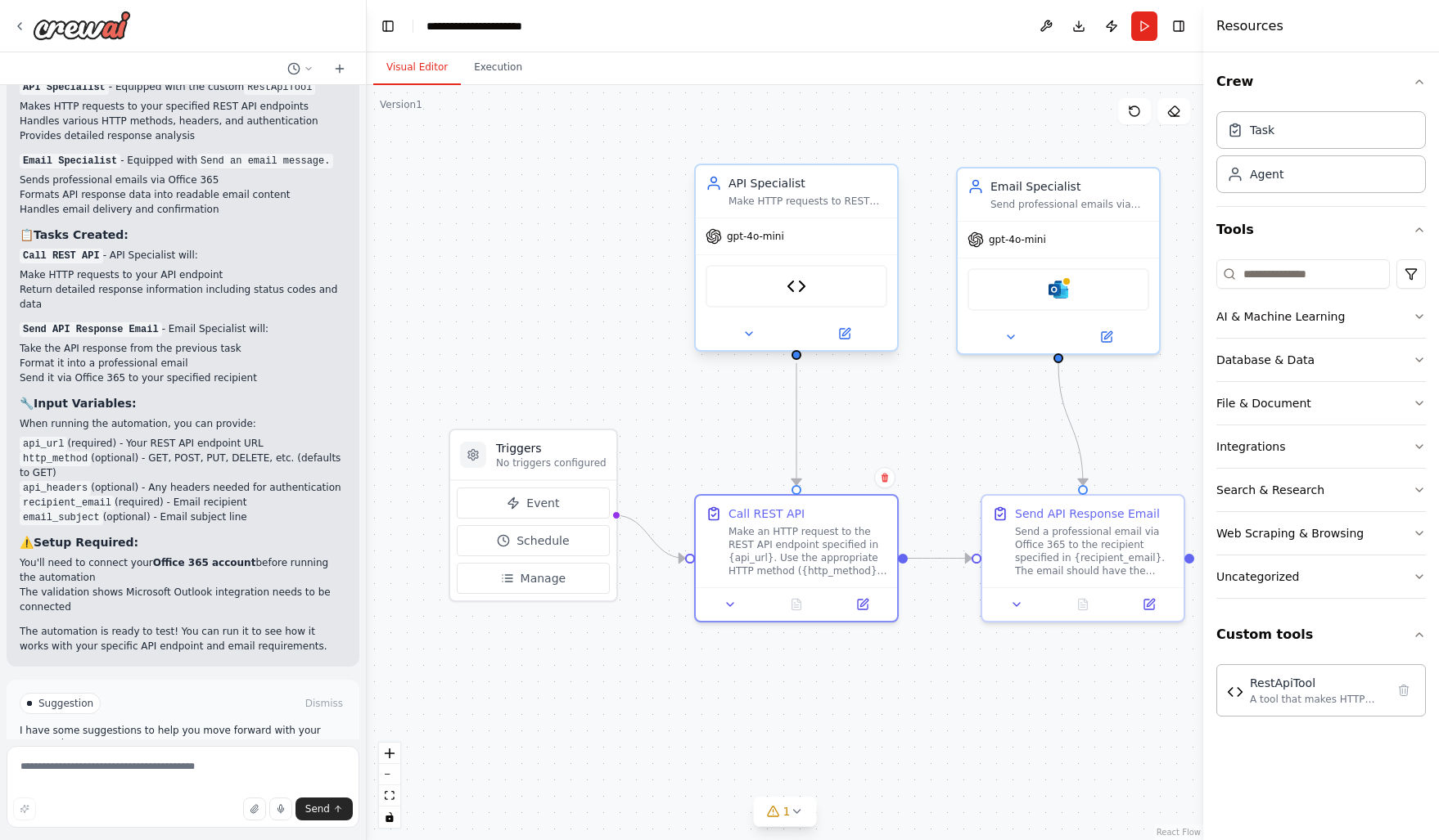
click at [791, 200] on div "Make HTTP requests to REST API endpoints specified by {api_url} and retrieve th…" at bounding box center [807, 201] width 158 height 13
click at [851, 336] on icon at bounding box center [845, 334] width 13 height 13
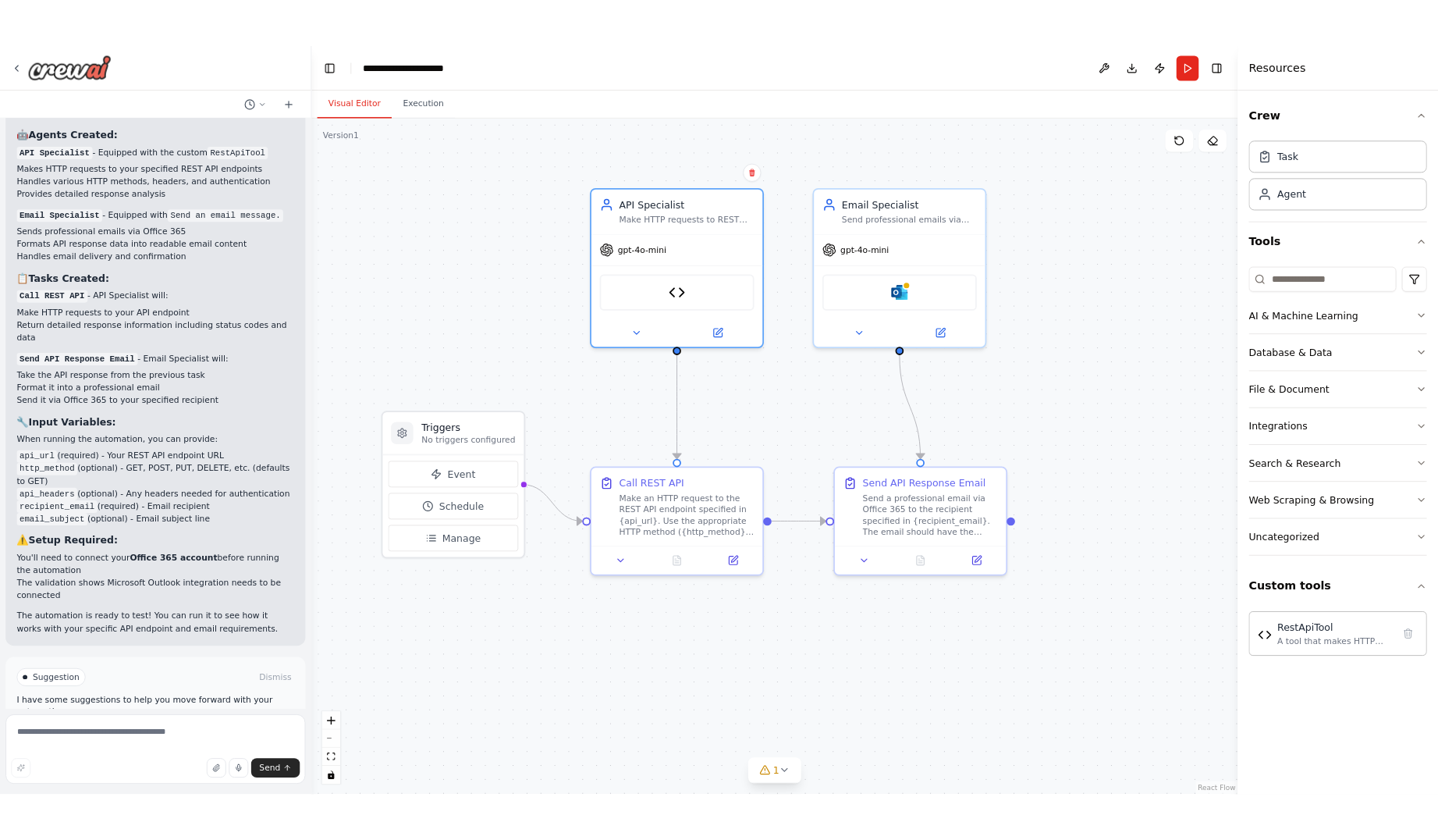
scroll to position [2515, 0]
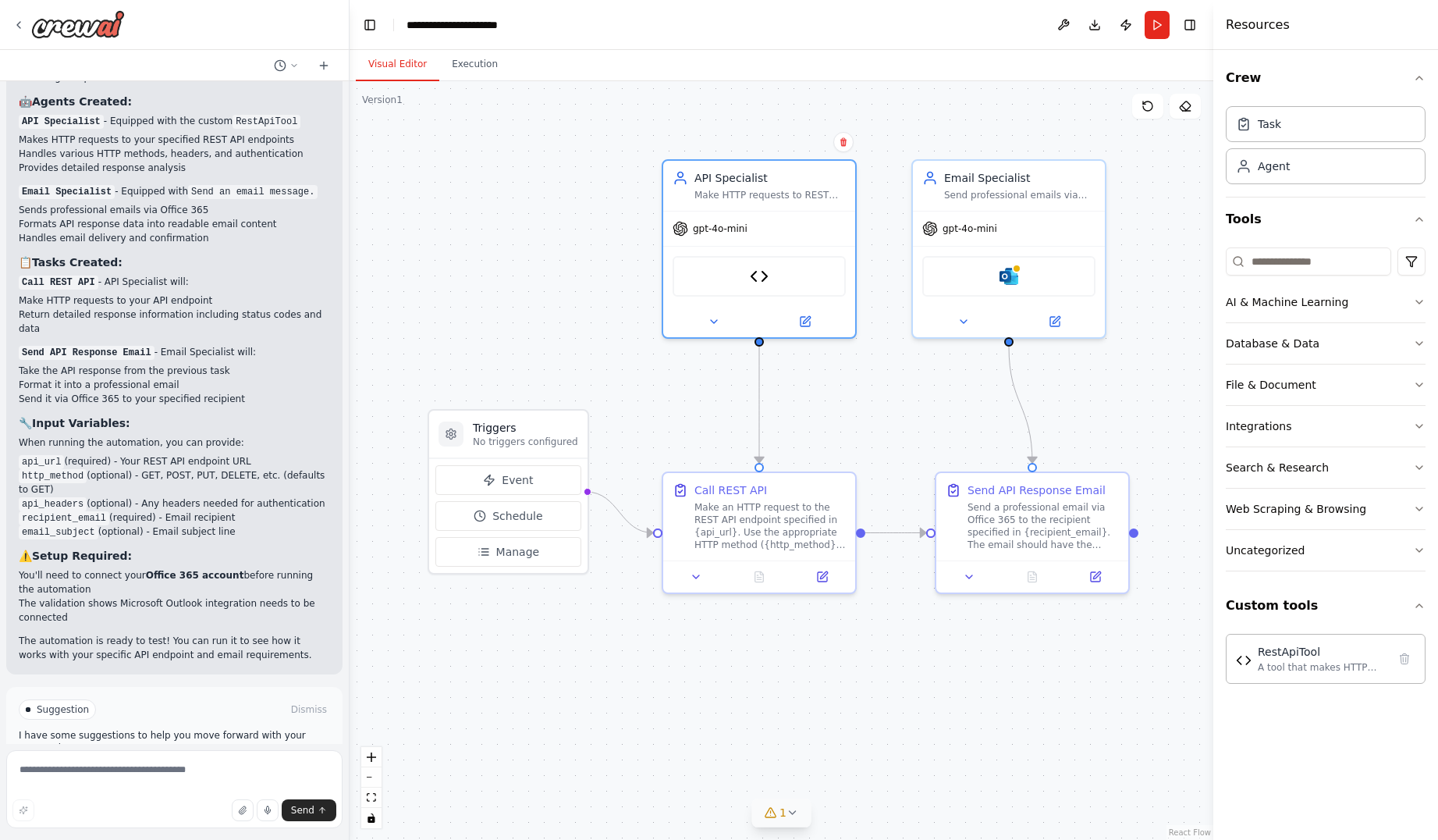
click at [791, 811] on icon at bounding box center [793, 812] width 13 height 13
click at [1020, 191] on div "Send professional emails via Office 365 containing API response data to the spe…" at bounding box center [1019, 192] width 151 height 13
click at [1093, 149] on button at bounding box center [1093, 142] width 20 height 20
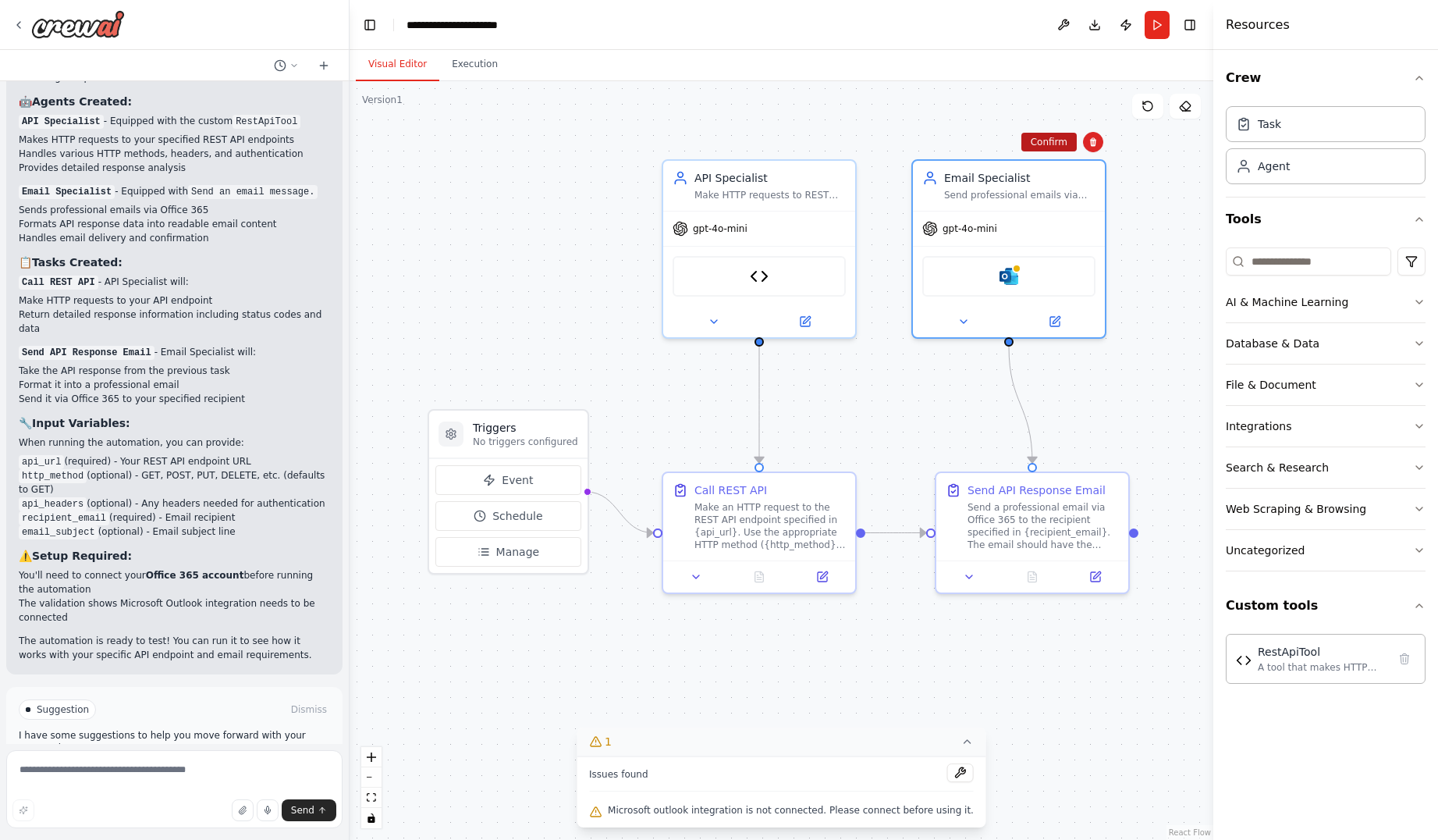
click at [1063, 147] on button "Confirm" at bounding box center [1049, 142] width 55 height 19
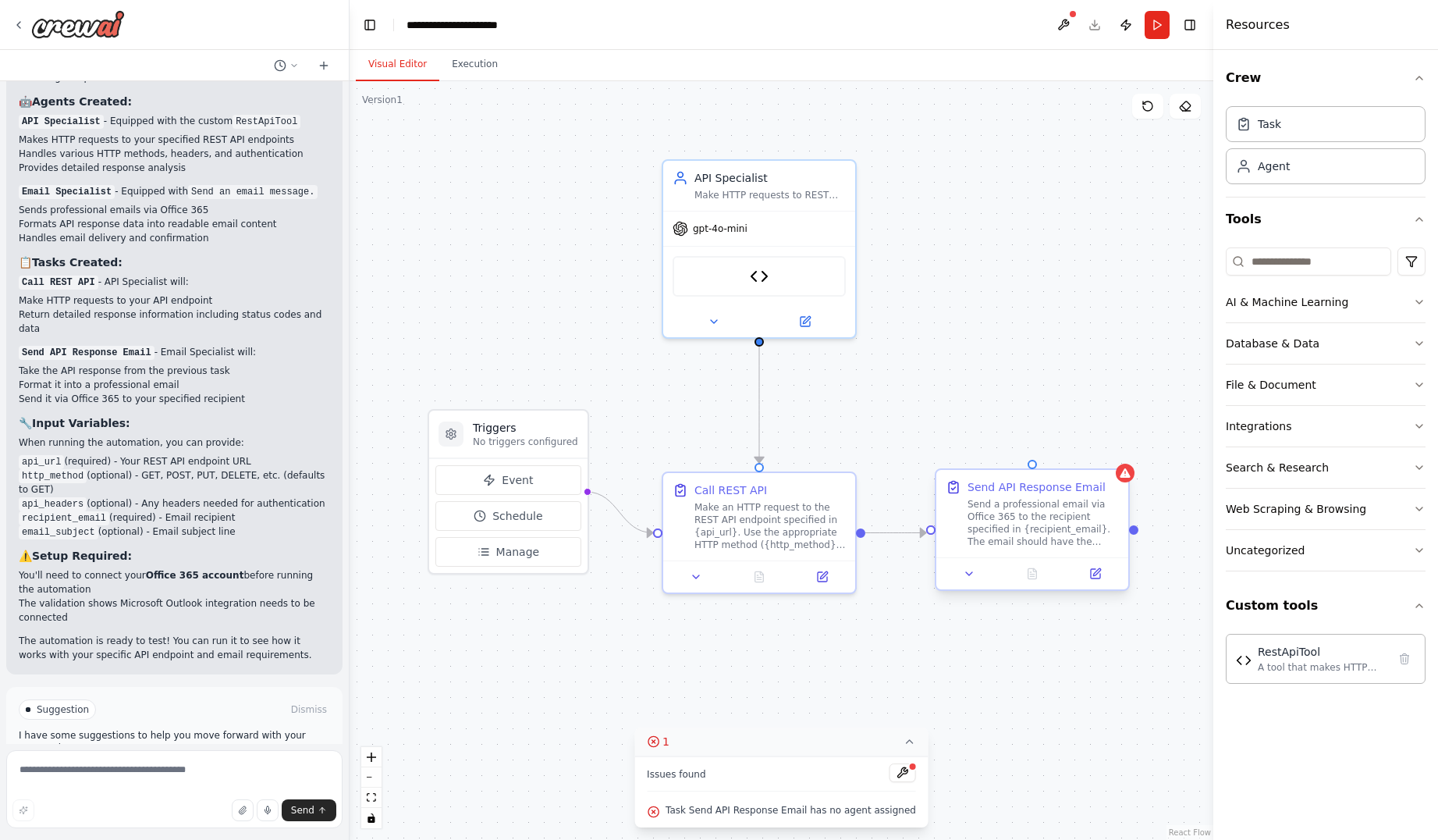
click at [1102, 503] on div "Send a professional email via Office 365 to the recipient specified in {recipie…" at bounding box center [1043, 523] width 151 height 50
click at [1120, 451] on icon at bounding box center [1117, 456] width 9 height 9
click at [1066, 453] on button "Confirm" at bounding box center [1072, 456] width 55 height 19
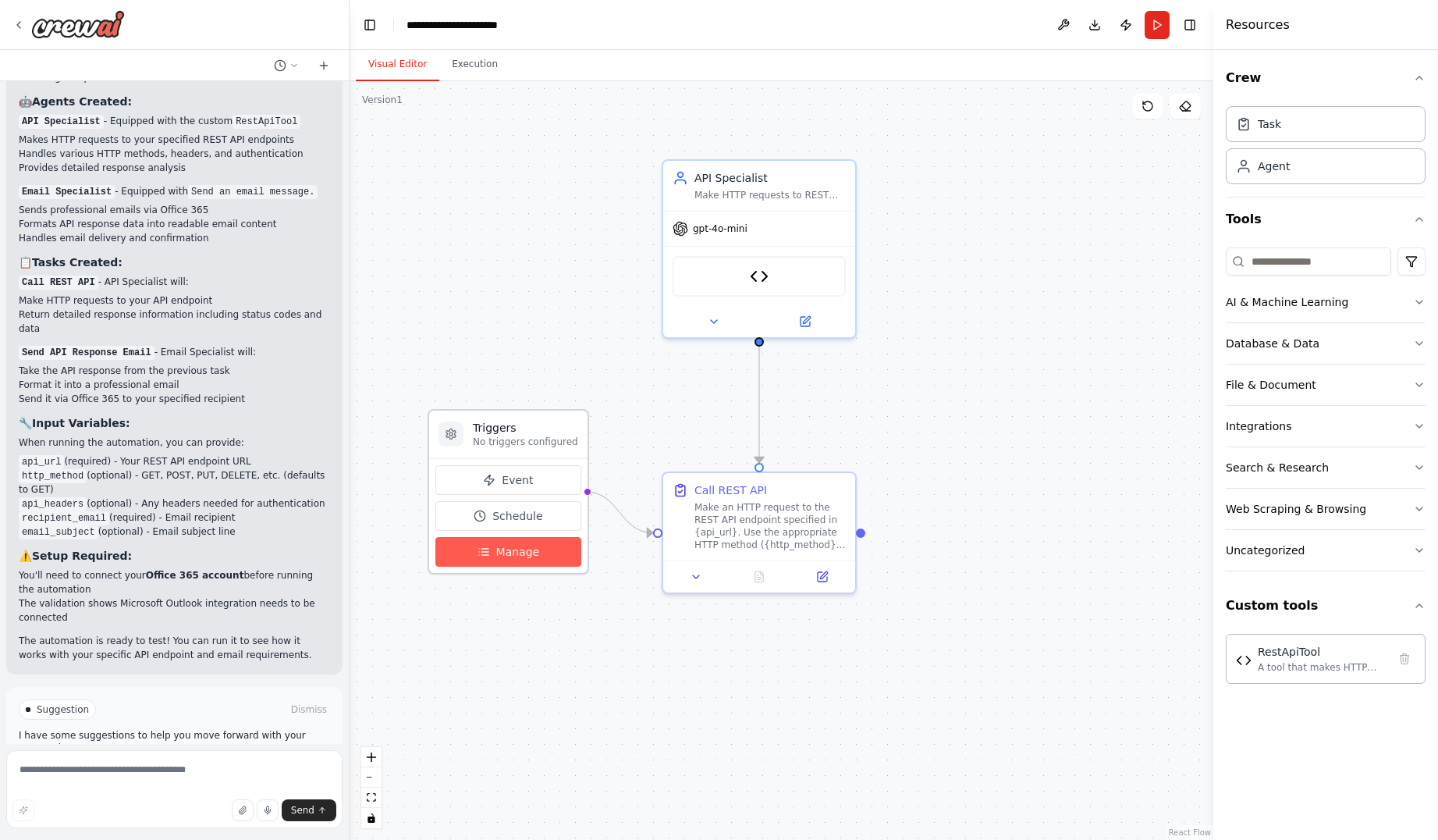
click at [506, 550] on span "Manage" at bounding box center [518, 551] width 43 height 15
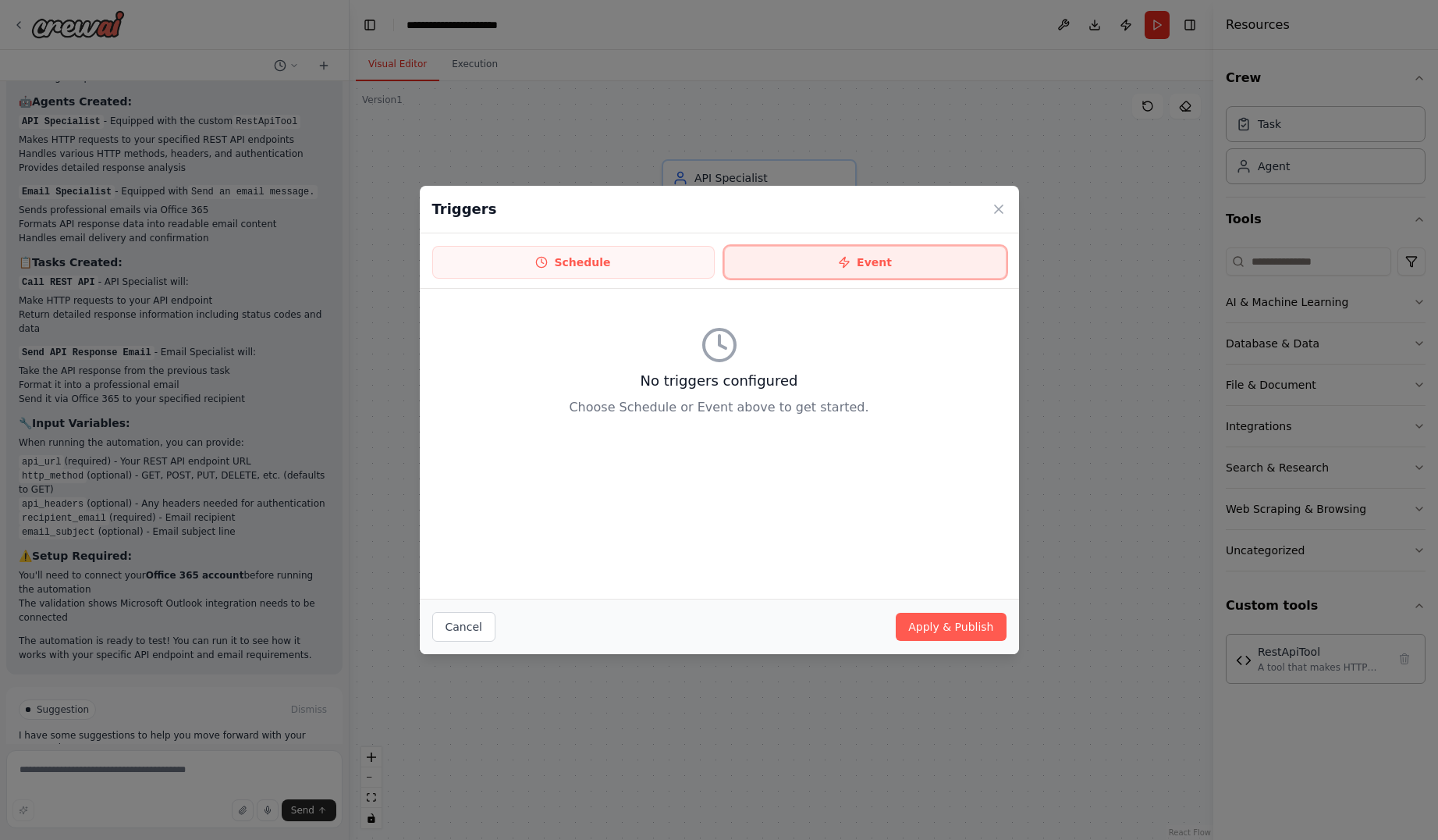
click at [867, 259] on button "Event" at bounding box center [866, 262] width 282 height 33
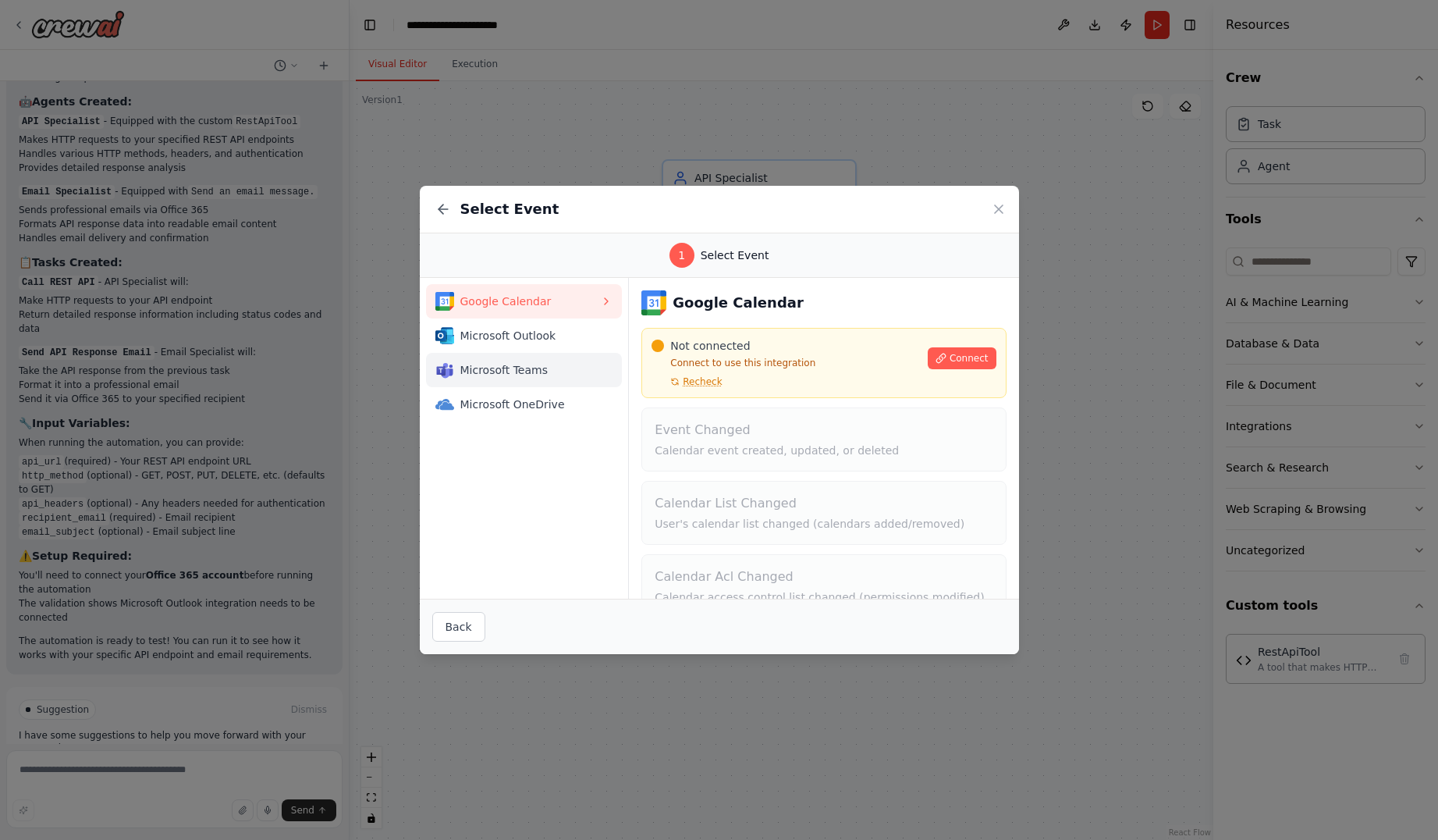
click at [544, 373] on span "Microsoft Teams" at bounding box center [530, 369] width 140 height 15
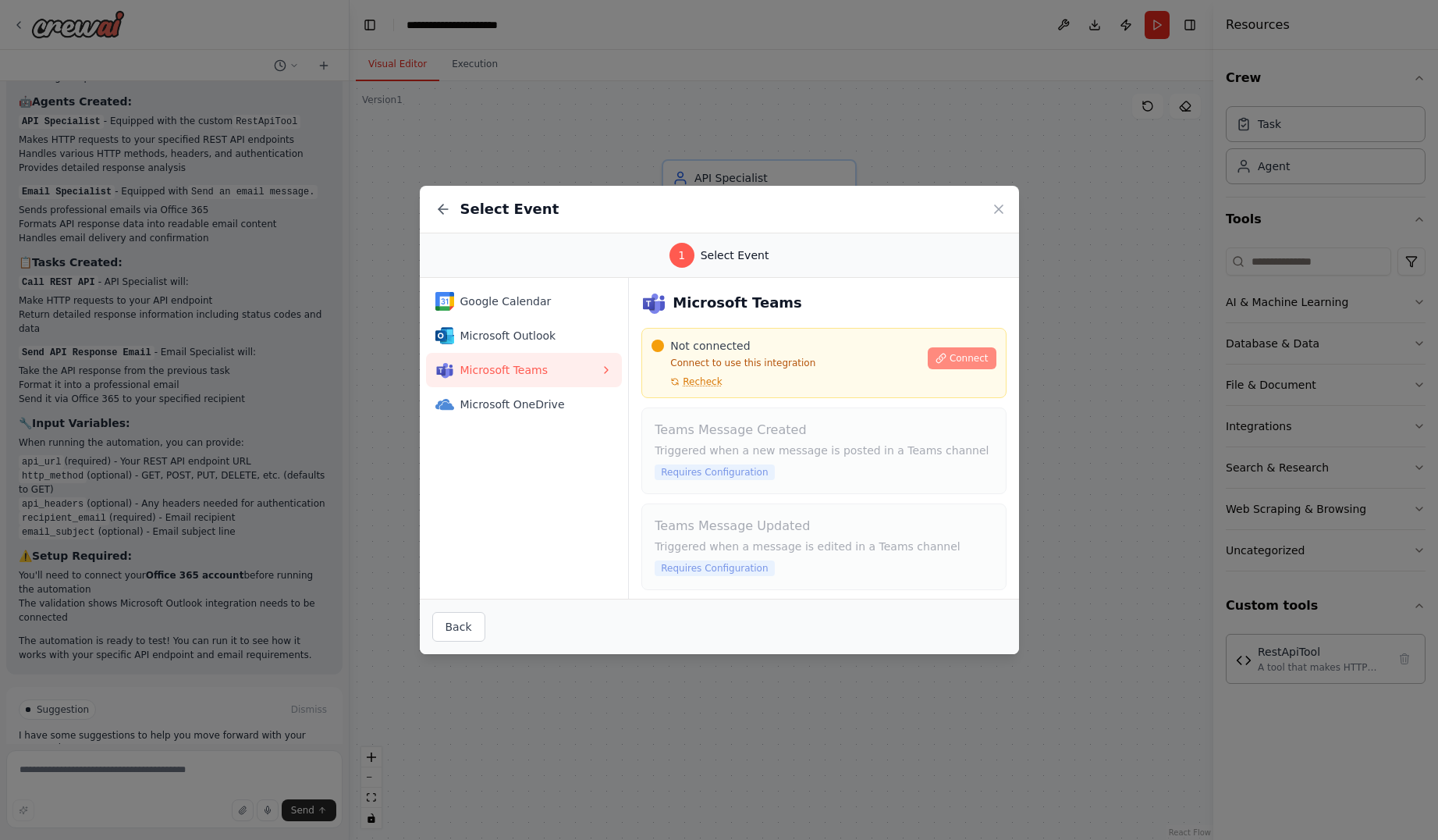
click at [951, 355] on span "Connect" at bounding box center [969, 358] width 39 height 13
click at [996, 207] on icon at bounding box center [998, 209] width 8 height 8
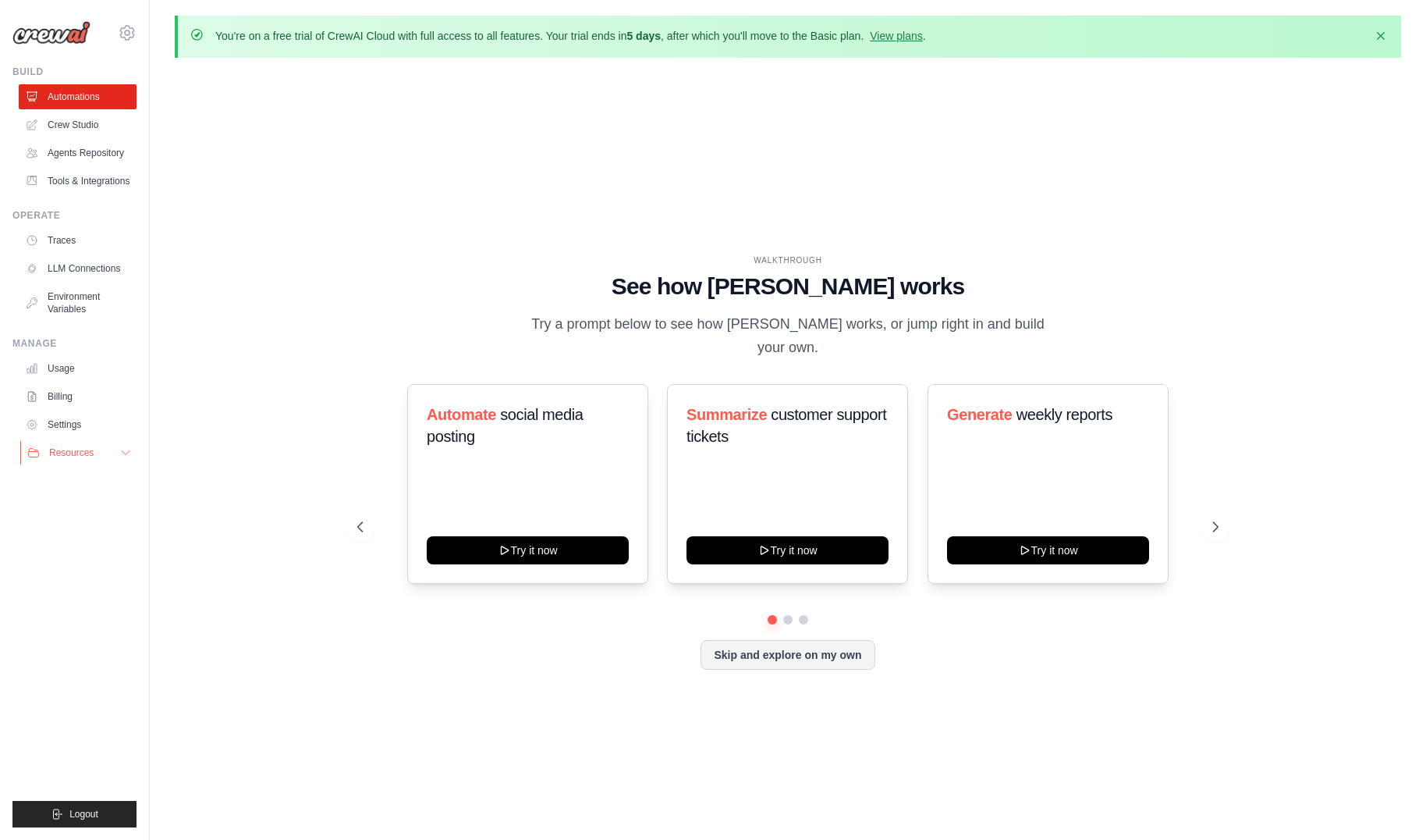
click at [115, 450] on button "Resources" at bounding box center [79, 453] width 118 height 25
